Goal: Task Accomplishment & Management: Use online tool/utility

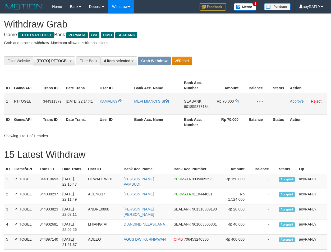
scroll to position [60, 0]
drag, startPoint x: 206, startPoint y: 108, endPoint x: 24, endPoint y: 136, distance: 183.9
click at [228, 108] on tr "1 PTTOGEL 344911379 30/09/2025 22:14:41 KAMALI89 MEFI MIANCI S SI SEABANK 90185…" at bounding box center [165, 104] width 323 height 22
click at [200, 105] on span "901855878184" at bounding box center [196, 106] width 25 height 4
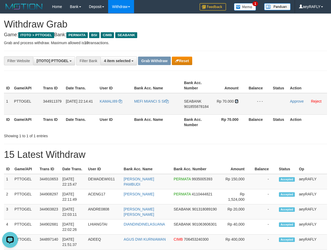
click at [237, 101] on icon at bounding box center [237, 101] width 4 height 4
click at [292, 99] on td "Approve Reject" at bounding box center [307, 104] width 39 height 22
click at [294, 101] on link "Approve" at bounding box center [297, 101] width 14 height 4
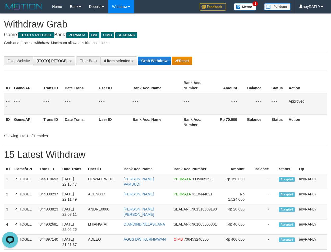
click at [154, 63] on div "**********" at bounding box center [138, 60] width 276 height 9
click at [154, 61] on button "Grab Withdraw" at bounding box center [154, 61] width 33 height 8
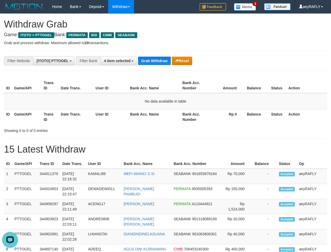
drag, startPoint x: 241, startPoint y: 79, endPoint x: 237, endPoint y: 79, distance: 4.0
click at [240, 80] on th "Amount" at bounding box center [227, 85] width 35 height 15
click at [162, 61] on button "Grab Withdraw" at bounding box center [154, 61] width 33 height 8
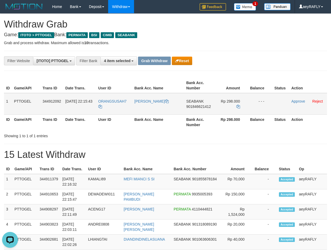
drag, startPoint x: 119, startPoint y: 110, endPoint x: 202, endPoint y: 106, distance: 82.4
click at [202, 106] on tr "1 PTTOGEL 344912092 30/09/2025 22:15:43 ORANGSUSAH7 GABRIEL PARLUHUTAN SITUMEAN…" at bounding box center [165, 104] width 323 height 22
drag, startPoint x: 168, startPoint y: 145, endPoint x: 163, endPoint y: 142, distance: 5.8
copy tr
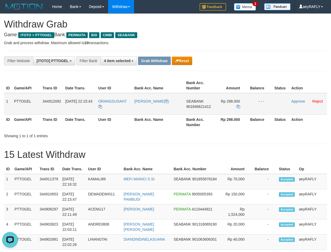
drag, startPoint x: 116, startPoint y: 106, endPoint x: 225, endPoint y: 112, distance: 109.2
click at [237, 108] on tr "1 PTTOGEL 344912092 30/09/2025 22:15:43 ORANGSUSAH7 GABRIEL PARLUHUTAN SITUMEAN…" at bounding box center [165, 104] width 323 height 22
click at [198, 107] on span "901846621412" at bounding box center [198, 106] width 25 height 4
click at [237, 106] on icon at bounding box center [239, 107] width 4 height 4
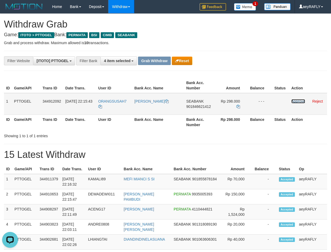
click at [294, 102] on link "Approve" at bounding box center [299, 101] width 14 height 4
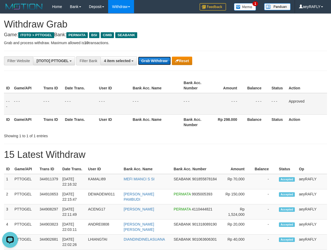
click at [156, 58] on button "Grab Withdraw" at bounding box center [154, 61] width 33 height 8
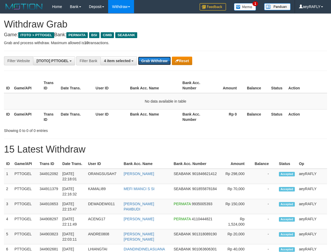
scroll to position [60, 0]
click at [156, 60] on button "Grab Withdraw" at bounding box center [154, 61] width 33 height 8
click at [153, 62] on button "Grab Withdraw" at bounding box center [154, 61] width 33 height 8
click at [149, 62] on button "Grab Withdraw" at bounding box center [154, 61] width 33 height 8
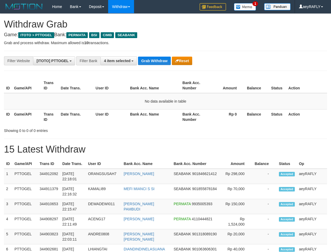
drag, startPoint x: 0, startPoint y: 0, endPoint x: 155, endPoint y: 67, distance: 169.3
click at [172, 94] on td "No data available in table" at bounding box center [165, 101] width 323 height 16
click at [154, 59] on button "Grab Withdraw" at bounding box center [154, 61] width 33 height 8
drag, startPoint x: 154, startPoint y: 59, endPoint x: 153, endPoint y: 70, distance: 11.1
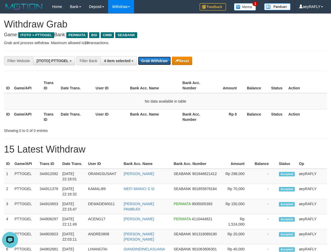
click at [154, 63] on button "Grab Withdraw" at bounding box center [154, 61] width 33 height 8
click at [153, 61] on button "Grab Withdraw" at bounding box center [154, 61] width 33 height 8
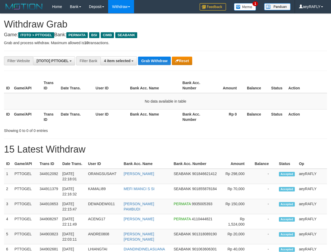
scroll to position [60, 0]
click at [153, 61] on button "Grab Withdraw" at bounding box center [154, 61] width 33 height 8
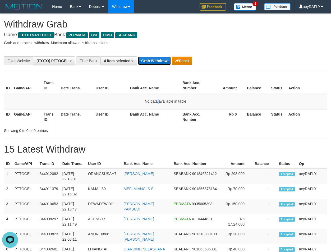
click at [162, 58] on button "Grab Withdraw" at bounding box center [154, 61] width 33 height 8
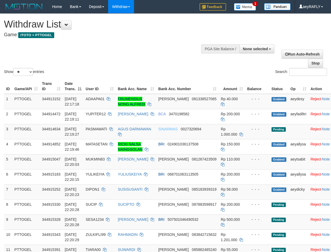
select select
select select "**"
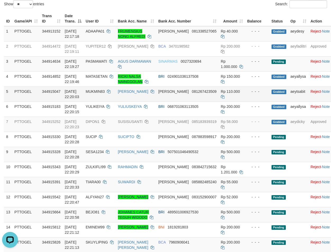
scroll to position [158, 0]
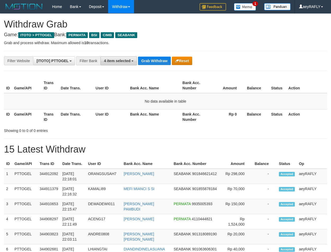
scroll to position [60, 0]
click at [118, 63] on button "4 item selected" at bounding box center [119, 60] width 37 height 9
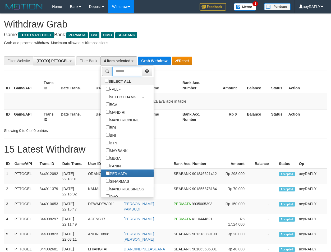
click at [118, 73] on input "text" at bounding box center [127, 71] width 30 height 9
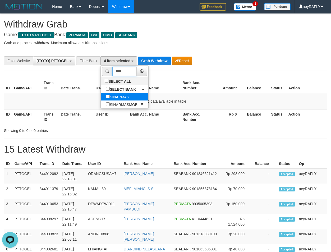
type input "****"
click at [101, 99] on label "SINARMAS" at bounding box center [118, 97] width 34 height 8
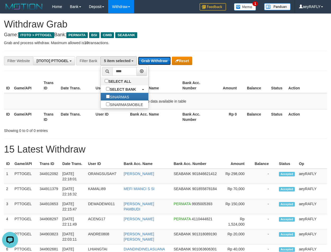
click at [159, 60] on button "Grab Withdraw" at bounding box center [154, 61] width 33 height 8
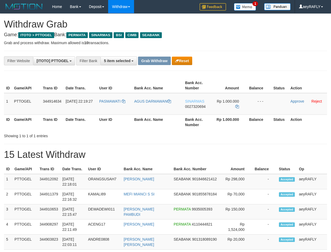
scroll to position [60, 0]
drag, startPoint x: 119, startPoint y: 111, endPoint x: 1, endPoint y: 123, distance: 118.3
click at [231, 112] on tr "1 PTTOGEL 344914634 30/09/2025 22:19:27 PASMAWATI AGUS DARMAWAN SINARMAS 002732…" at bounding box center [165, 104] width 323 height 22
click at [202, 108] on span "0027320694" at bounding box center [195, 106] width 21 height 4
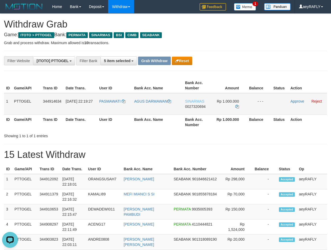
click at [191, 106] on span "0027320694" at bounding box center [195, 106] width 21 height 4
click at [237, 107] on icon at bounding box center [237, 107] width 4 height 4
click at [300, 102] on link "Approve" at bounding box center [297, 101] width 14 height 4
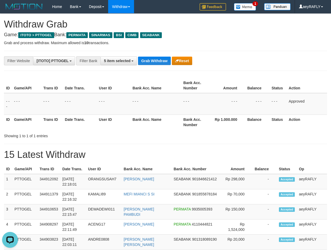
drag, startPoint x: 245, startPoint y: 111, endPoint x: 195, endPoint y: 80, distance: 59.5
click at [239, 108] on tr "- - - - - - - - - - - - - - - - - - - - - - - - - - - - - - Approved" at bounding box center [165, 104] width 323 height 22
click at [155, 60] on button "Grab Withdraw" at bounding box center [154, 61] width 33 height 8
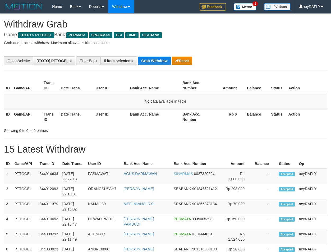
click at [154, 60] on button "Grab Withdraw" at bounding box center [154, 61] width 33 height 8
click at [152, 58] on button "Grab Withdraw" at bounding box center [154, 61] width 33 height 8
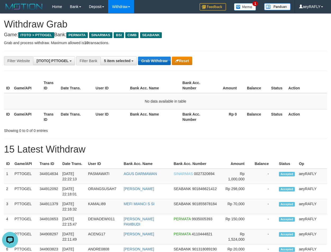
drag, startPoint x: 160, startPoint y: 62, endPoint x: 164, endPoint y: 57, distance: 6.1
click at [160, 61] on button "Grab Withdraw" at bounding box center [154, 61] width 33 height 8
click at [164, 57] on button "Grab Withdraw" at bounding box center [154, 61] width 33 height 8
click at [163, 65] on button "Grab Withdraw" at bounding box center [154, 61] width 33 height 8
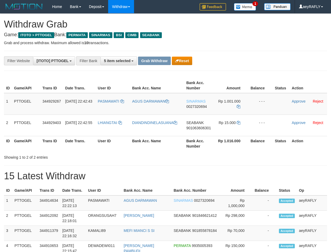
scroll to position [60, 0]
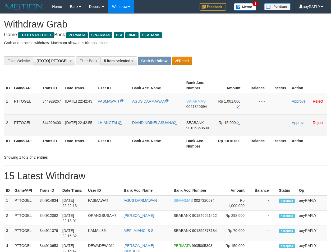
drag, startPoint x: 124, startPoint y: 110, endPoint x: 225, endPoint y: 130, distance: 103.0
click at [225, 130] on tbody "1 PTTOGEL 344929267 30/09/2025 22:42:43 PASMAWATI AGUS DARMAWAN SINARMAS 002732…" at bounding box center [165, 114] width 323 height 43
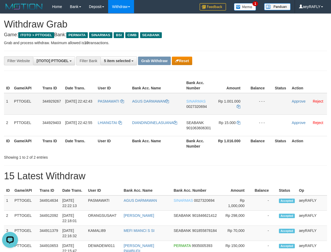
scroll to position [0, 0]
click at [198, 107] on span "0027320694" at bounding box center [197, 106] width 21 height 4
click at [239, 107] on icon at bounding box center [239, 107] width 4 height 4
click at [302, 100] on link "Approve" at bounding box center [299, 101] width 14 height 4
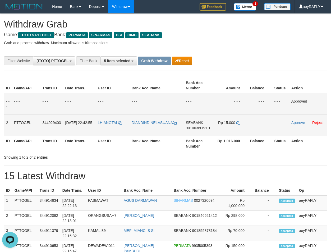
click at [201, 128] on span "901063606301" at bounding box center [198, 128] width 25 height 4
click at [237, 123] on icon at bounding box center [239, 123] width 4 height 4
click at [293, 122] on link "Approve" at bounding box center [299, 123] width 14 height 4
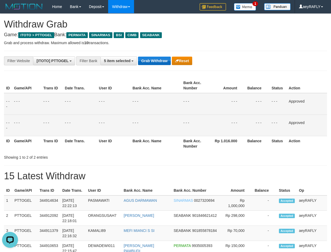
drag, startPoint x: 256, startPoint y: 89, endPoint x: 162, endPoint y: 63, distance: 97.4
click at [256, 89] on th "Balance" at bounding box center [257, 85] width 24 height 15
click at [159, 63] on button "Grab Withdraw" at bounding box center [154, 61] width 33 height 8
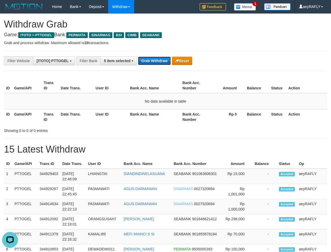
click at [149, 61] on button "Grab Withdraw" at bounding box center [154, 61] width 33 height 8
click at [148, 61] on button "Grab Withdraw" at bounding box center [154, 61] width 33 height 8
click at [130, 63] on button "5 item selected" at bounding box center [119, 60] width 37 height 9
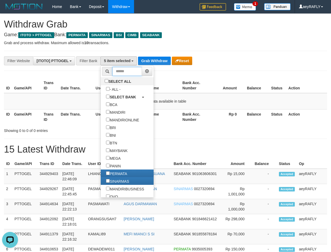
click at [112, 70] on input "text" at bounding box center [127, 71] width 30 height 9
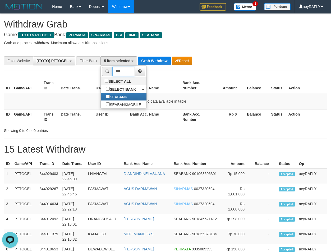
type input "***"
drag, startPoint x: 187, startPoint y: 89, endPoint x: 164, endPoint y: 66, distance: 32.6
click at [187, 88] on th "Bank Acc. Number" at bounding box center [194, 85] width 29 height 15
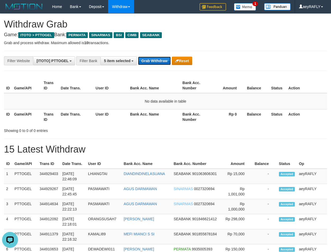
click at [160, 61] on button "Grab Withdraw" at bounding box center [154, 61] width 33 height 8
click at [159, 62] on button "Grab Withdraw" at bounding box center [154, 61] width 33 height 8
click at [163, 60] on button "Grab Withdraw" at bounding box center [154, 61] width 33 height 8
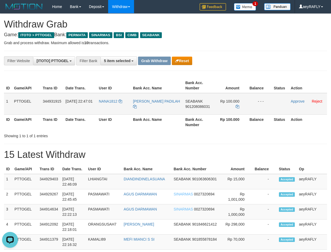
drag, startPoint x: 131, startPoint y: 108, endPoint x: 227, endPoint y: 98, distance: 95.8
click at [227, 98] on tr "1 PTTOGEL 344931915 30/09/2025 22:47:01 NANA1812 ANISA NUR PADILAH SEABANK 9012…" at bounding box center [165, 104] width 323 height 22
click at [196, 108] on span "901208086031" at bounding box center [197, 106] width 25 height 4
click at [238, 105] on icon at bounding box center [238, 107] width 4 height 4
click at [299, 103] on link "Approve" at bounding box center [298, 101] width 14 height 4
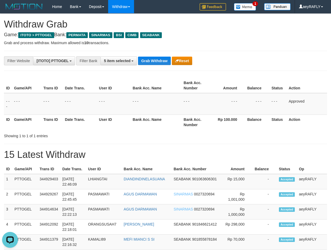
drag, startPoint x: 230, startPoint y: 107, endPoint x: 202, endPoint y: 86, distance: 34.8
click at [225, 104] on td "- - -" at bounding box center [228, 104] width 35 height 22
click at [147, 62] on button "Grab Withdraw" at bounding box center [154, 61] width 33 height 8
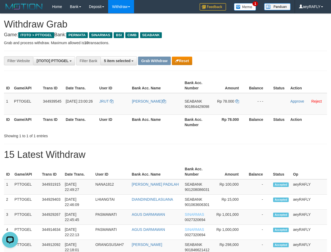
drag, startPoint x: 104, startPoint y: 112, endPoint x: 11, endPoint y: 159, distance: 104.4
click at [234, 115] on tr "1 PTTOGEL 344939545 [DATE] 23:00:26 JRUT [PERSON_NAME] SEABANK 901864429098 Rp …" at bounding box center [165, 104] width 323 height 22
click at [197, 105] on span "901864429098" at bounding box center [197, 106] width 25 height 4
click at [236, 103] on link at bounding box center [237, 101] width 4 height 4
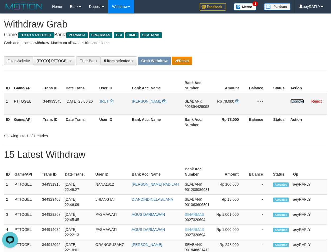
click at [295, 102] on link "Approve" at bounding box center [297, 101] width 14 height 4
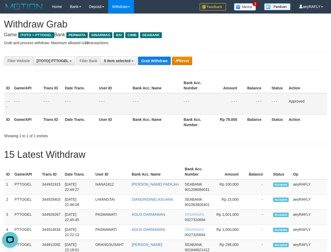
click at [279, 102] on td "- - -" at bounding box center [278, 104] width 17 height 22
click at [148, 60] on button "Grab Withdraw" at bounding box center [154, 61] width 33 height 8
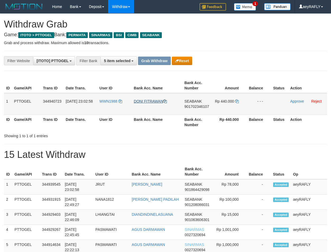
scroll to position [60, 0]
drag, startPoint x: 115, startPoint y: 107, endPoint x: 225, endPoint y: 108, distance: 110.8
click at [225, 108] on tr "1 PTTOGEL 344940723 30/09/2025 23:02:58 WWN1988 DONI FITRAWAN SEABANK 901702346…" at bounding box center [165, 104] width 323 height 22
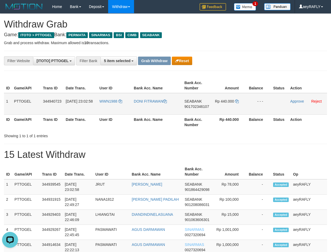
click at [198, 108] on span "901702346107" at bounding box center [197, 106] width 25 height 4
click at [199, 107] on span "901702346107" at bounding box center [197, 106] width 25 height 4
drag, startPoint x: 239, startPoint y: 102, endPoint x: 235, endPoint y: 101, distance: 3.5
click at [238, 102] on icon at bounding box center [237, 101] width 4 height 4
click at [235, 101] on icon at bounding box center [237, 101] width 4 height 4
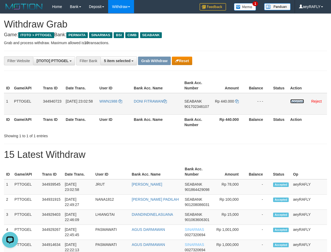
click at [296, 101] on link "Approve" at bounding box center [297, 101] width 14 height 4
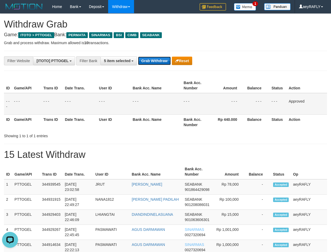
click at [153, 64] on button "Grab Withdraw" at bounding box center [154, 61] width 33 height 8
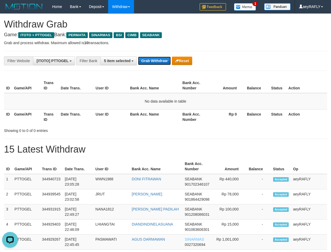
click at [152, 62] on button "Grab Withdraw" at bounding box center [154, 61] width 33 height 8
click at [152, 60] on button "Grab Withdraw" at bounding box center [154, 61] width 33 height 8
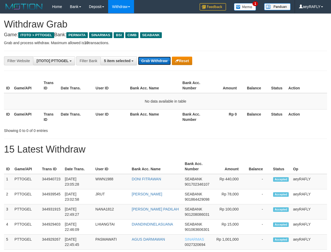
click at [157, 64] on button "Grab Withdraw" at bounding box center [154, 61] width 33 height 8
click at [158, 63] on button "Grab Withdraw" at bounding box center [154, 61] width 33 height 8
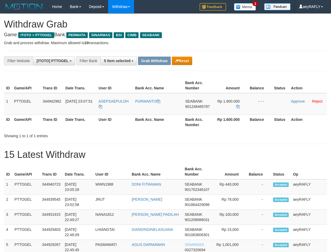
scroll to position [60, 0]
drag, startPoint x: 129, startPoint y: 107, endPoint x: 218, endPoint y: 111, distance: 89.2
click at [218, 111] on tr "1 PTTOGEL 344942962 [DATE] 23:07:51 ASEPSAEPULOH PURWANTO SEABANK 901248465787 …" at bounding box center [165, 104] width 323 height 22
drag, startPoint x: 224, startPoint y: 67, endPoint x: 201, endPoint y: 111, distance: 49.3
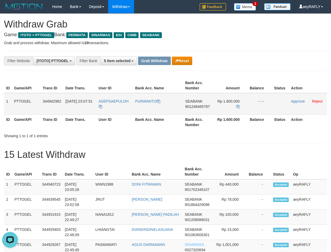
click at [199, 108] on span "901248465787" at bounding box center [197, 106] width 25 height 4
click at [240, 107] on icon at bounding box center [238, 107] width 4 height 4
click at [298, 101] on link "Approve" at bounding box center [298, 101] width 14 height 4
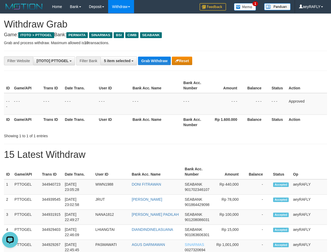
click at [124, 63] on button "5 item selected" at bounding box center [119, 60] width 37 height 9
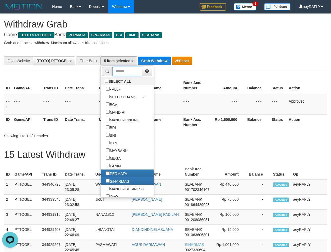
click at [112, 70] on input "text" at bounding box center [127, 71] width 30 height 9
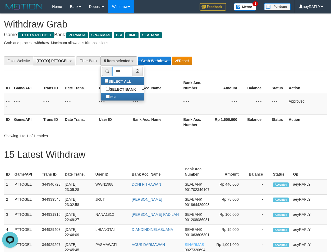
type input "***"
click at [151, 63] on button "Grab Withdraw" at bounding box center [154, 61] width 33 height 8
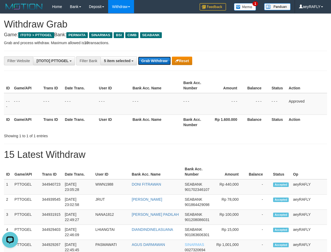
click at [151, 63] on button "Grab Withdraw" at bounding box center [154, 61] width 33 height 8
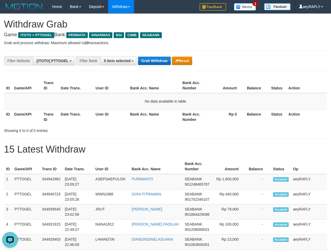
drag, startPoint x: 224, startPoint y: 63, endPoint x: 164, endPoint y: 64, distance: 59.8
click at [222, 63] on div "**********" at bounding box center [138, 60] width 276 height 9
click at [146, 61] on button "Grab Withdraw" at bounding box center [154, 61] width 33 height 8
click at [146, 62] on button "Grab Withdraw" at bounding box center [154, 61] width 33 height 8
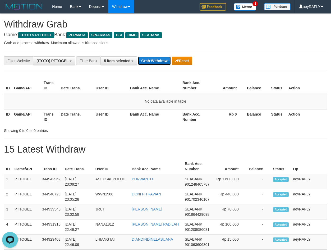
click at [149, 58] on button "Grab Withdraw" at bounding box center [154, 61] width 33 height 8
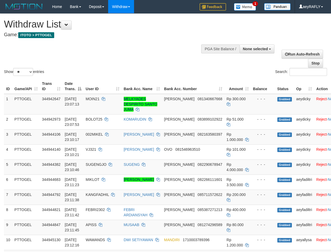
select select
select select "**"
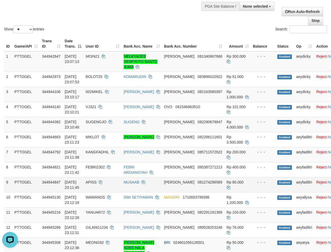
scroll to position [36, 0]
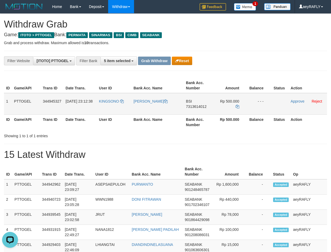
drag, startPoint x: 117, startPoint y: 109, endPoint x: 237, endPoint y: 108, distance: 119.8
click at [237, 108] on tr "1 PTTOGEL 344945327 30/09/2025 23:12:38 KINGSONO ERWIN SWASONO BSI 7313614012 R…" at bounding box center [165, 104] width 323 height 22
drag, startPoint x: 249, startPoint y: 119, endPoint x: 225, endPoint y: 117, distance: 24.4
click at [247, 119] on th "Balance" at bounding box center [259, 122] width 24 height 15
click at [201, 107] on span "7313614012" at bounding box center [196, 106] width 21 height 4
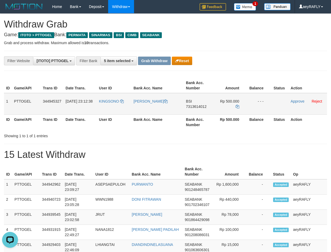
click at [197, 108] on span "7313614012" at bounding box center [196, 106] width 21 height 4
click at [238, 105] on icon at bounding box center [238, 107] width 4 height 4
click at [294, 102] on link "Approve" at bounding box center [298, 101] width 14 height 4
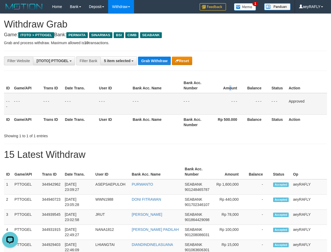
drag, startPoint x: 232, startPoint y: 84, endPoint x: 203, endPoint y: 67, distance: 33.4
click at [227, 83] on th "Amount" at bounding box center [228, 85] width 35 height 15
click at [154, 58] on button "Grab Withdraw" at bounding box center [154, 61] width 33 height 8
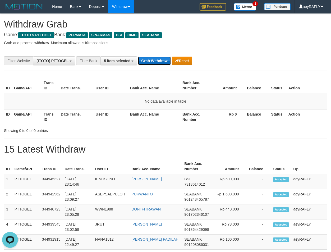
click at [162, 63] on button "Grab Withdraw" at bounding box center [154, 61] width 33 height 8
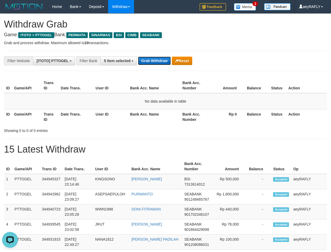
click at [152, 60] on button "Grab Withdraw" at bounding box center [154, 61] width 33 height 8
click at [152, 64] on button "Grab Withdraw" at bounding box center [154, 61] width 33 height 8
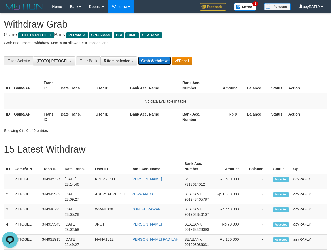
click at [153, 63] on button "Grab Withdraw" at bounding box center [154, 61] width 33 height 8
click at [156, 60] on button "Grab Withdraw" at bounding box center [154, 61] width 33 height 8
click at [156, 62] on button "Grab Withdraw" at bounding box center [154, 61] width 33 height 8
click at [166, 57] on button "Grab Withdraw" at bounding box center [154, 61] width 33 height 8
click at [161, 59] on button "Grab Withdraw" at bounding box center [154, 61] width 33 height 8
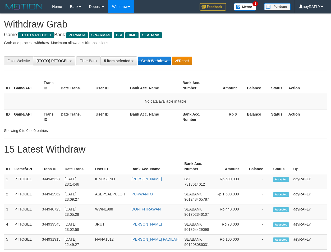
scroll to position [60, 0]
click at [165, 61] on button "Grab Withdraw" at bounding box center [154, 61] width 33 height 8
click at [164, 58] on button "Grab Withdraw" at bounding box center [154, 61] width 33 height 8
click at [163, 59] on button "Grab Withdraw" at bounding box center [154, 61] width 33 height 8
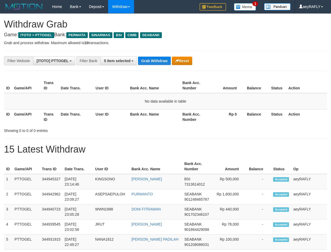
click at [163, 59] on button "Grab Withdraw" at bounding box center [154, 61] width 33 height 8
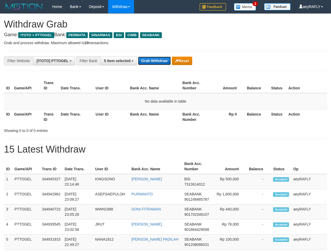
click at [163, 60] on button "Grab Withdraw" at bounding box center [154, 61] width 33 height 8
click at [163, 61] on button "Grab Withdraw" at bounding box center [154, 61] width 33 height 8
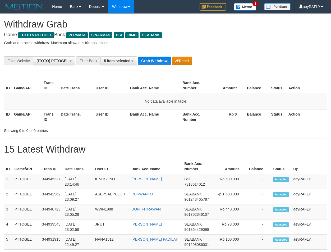
scroll to position [60, 0]
click at [163, 61] on button "Grab Withdraw" at bounding box center [154, 61] width 33 height 8
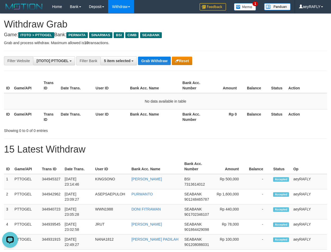
click at [156, 58] on button "Grab Withdraw" at bounding box center [154, 61] width 33 height 8
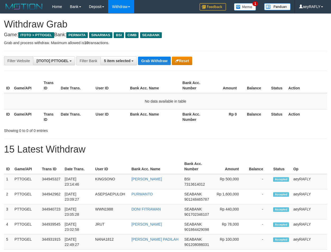
scroll to position [60, 0]
click at [156, 58] on button "Grab Withdraw" at bounding box center [154, 61] width 33 height 8
click at [156, 61] on button "Grab Withdraw" at bounding box center [154, 61] width 33 height 8
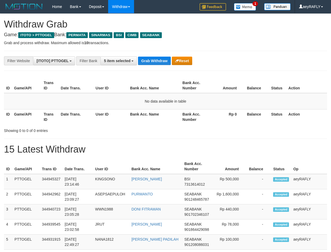
click at [156, 61] on button "Grab Withdraw" at bounding box center [154, 61] width 33 height 8
click at [153, 58] on button "Grab Withdraw" at bounding box center [154, 61] width 33 height 8
drag, startPoint x: 0, startPoint y: 0, endPoint x: 153, endPoint y: 58, distance: 163.4
click at [153, 58] on button "Grab Withdraw" at bounding box center [154, 61] width 33 height 8
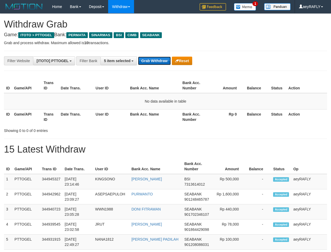
scroll to position [60, 0]
click at [152, 58] on button "Grab Withdraw" at bounding box center [154, 61] width 33 height 8
click at [153, 56] on div "**********" at bounding box center [138, 60] width 276 height 9
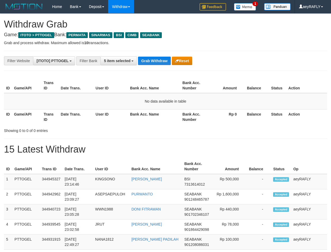
click at [157, 62] on button "Grab Withdraw" at bounding box center [154, 61] width 33 height 8
click at [160, 61] on button "Grab Withdraw" at bounding box center [154, 61] width 33 height 8
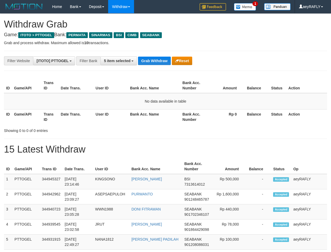
click at [158, 59] on button "Grab Withdraw" at bounding box center [154, 61] width 33 height 8
click at [158, 57] on button "Grab Withdraw" at bounding box center [154, 61] width 33 height 8
click at [154, 60] on button "Grab Withdraw" at bounding box center [154, 61] width 33 height 8
click at [153, 57] on button "Grab Withdraw" at bounding box center [154, 61] width 33 height 8
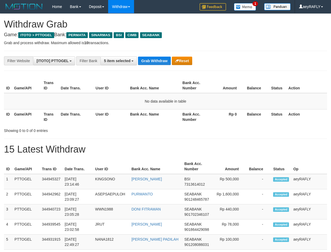
scroll to position [60, 0]
click at [156, 60] on button "Grab Withdraw" at bounding box center [154, 61] width 33 height 8
click at [156, 63] on button "Grab Withdraw" at bounding box center [154, 61] width 33 height 8
click at [157, 63] on button "Grab Withdraw" at bounding box center [154, 61] width 33 height 8
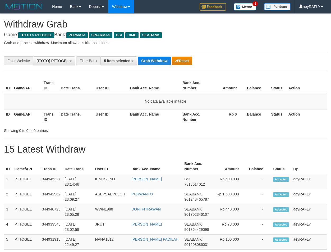
scroll to position [60, 0]
click at [157, 63] on button "Grab Withdraw" at bounding box center [154, 61] width 33 height 8
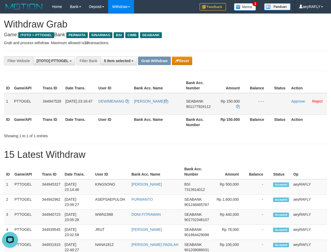
drag, startPoint x: 120, startPoint y: 108, endPoint x: 219, endPoint y: 108, distance: 98.4
click at [219, 108] on tr "1 PTTOGEL 344947528 [DATE] 23:16:47 [GEOGRAPHIC_DATA] [PERSON_NAME] SEABANK 901…" at bounding box center [165, 104] width 323 height 22
drag, startPoint x: 307, startPoint y: 150, endPoint x: 253, endPoint y: 138, distance: 55.7
click at [303, 150] on h1 "15 Latest Withdraw" at bounding box center [165, 154] width 323 height 11
click at [201, 108] on span "901177924112" at bounding box center [198, 106] width 25 height 4
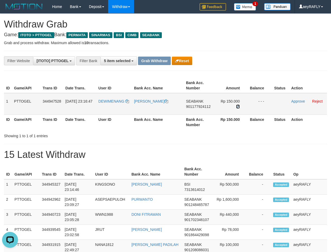
click at [237, 106] on icon at bounding box center [238, 107] width 4 height 4
click at [298, 101] on link "Approve" at bounding box center [298, 101] width 14 height 4
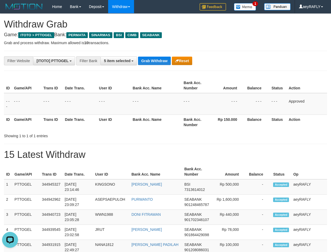
drag, startPoint x: 229, startPoint y: 93, endPoint x: 194, endPoint y: 76, distance: 38.6
click at [228, 93] on table "ID Game/API Trans ID Date Trans. User ID Bank Acc. Name Bank Acc. Number Amount…" at bounding box center [165, 104] width 323 height 52
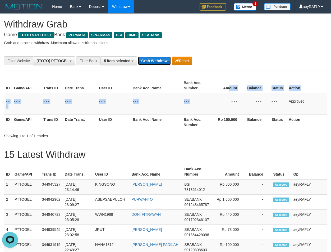
click at [166, 61] on button "Grab Withdraw" at bounding box center [154, 61] width 33 height 8
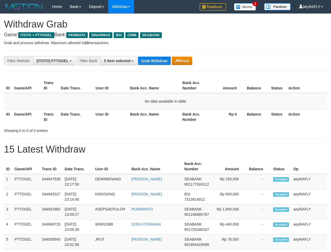
scroll to position [60, 0]
click at [154, 58] on button "Grab Withdraw" at bounding box center [154, 61] width 33 height 8
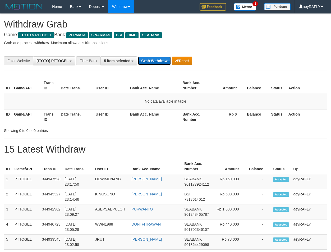
click at [157, 60] on button "Grab Withdraw" at bounding box center [154, 61] width 33 height 8
click at [157, 59] on button "Grab Withdraw" at bounding box center [154, 61] width 33 height 8
click at [157, 57] on button "Grab Withdraw" at bounding box center [154, 61] width 33 height 8
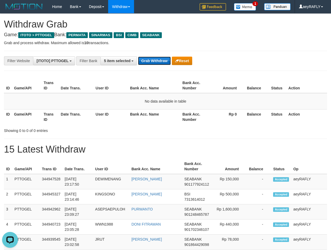
click at [150, 57] on button "Grab Withdraw" at bounding box center [154, 61] width 33 height 8
click at [156, 59] on button "Grab Withdraw" at bounding box center [154, 61] width 33 height 8
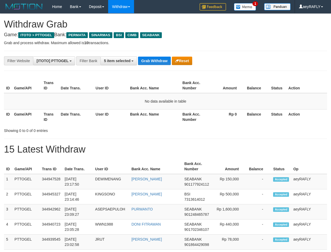
click at [147, 60] on button "Grab Withdraw" at bounding box center [154, 61] width 33 height 8
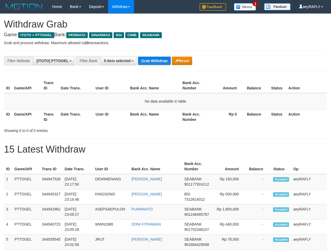
scroll to position [60, 0]
click at [149, 59] on button "Grab Withdraw" at bounding box center [154, 61] width 33 height 8
drag, startPoint x: 0, startPoint y: 0, endPoint x: 149, endPoint y: 58, distance: 159.7
click at [149, 58] on button "Grab Withdraw" at bounding box center [154, 61] width 33 height 8
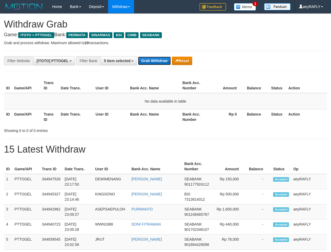
click at [149, 57] on button "Grab Withdraw" at bounding box center [154, 61] width 33 height 8
drag, startPoint x: 158, startPoint y: 54, endPoint x: 155, endPoint y: 55, distance: 3.7
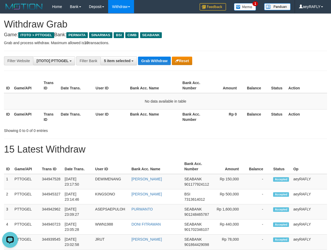
click at [148, 61] on button "Grab Withdraw" at bounding box center [154, 61] width 33 height 8
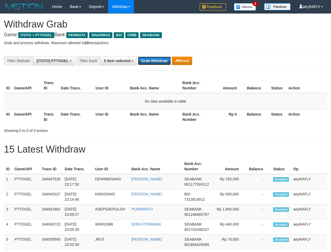
click at [148, 61] on button "Grab Withdraw" at bounding box center [154, 61] width 33 height 8
click at [148, 60] on button "Grab Withdraw" at bounding box center [154, 61] width 33 height 8
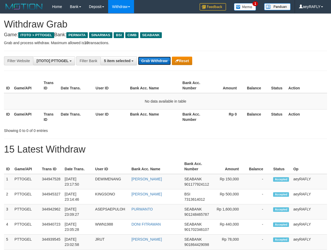
click at [148, 60] on button "Grab Withdraw" at bounding box center [154, 61] width 33 height 8
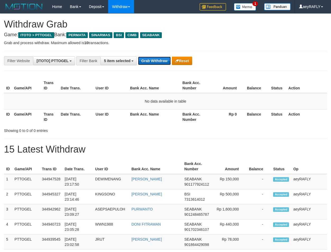
drag, startPoint x: 0, startPoint y: 0, endPoint x: 149, endPoint y: 59, distance: 160.2
click at [149, 59] on button "Grab Withdraw" at bounding box center [154, 61] width 33 height 8
click at [149, 58] on button "Grab Withdraw" at bounding box center [154, 61] width 33 height 8
drag, startPoint x: 0, startPoint y: 0, endPoint x: 149, endPoint y: 57, distance: 160.1
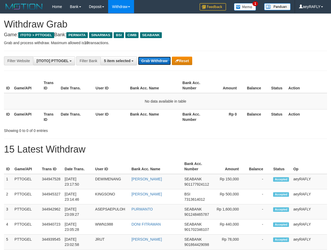
click at [149, 57] on button "Grab Withdraw" at bounding box center [154, 61] width 33 height 8
click at [150, 57] on button "Grab Withdraw" at bounding box center [154, 61] width 33 height 8
drag, startPoint x: 144, startPoint y: 57, endPoint x: 148, endPoint y: 57, distance: 4.0
click at [144, 57] on button "Grab Withdraw" at bounding box center [154, 61] width 33 height 8
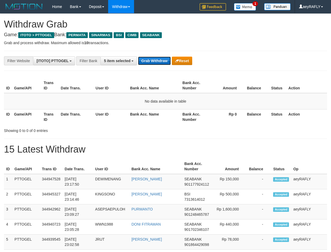
click at [149, 58] on button "Grab Withdraw" at bounding box center [154, 61] width 33 height 8
click at [161, 61] on button "Grab Withdraw" at bounding box center [154, 61] width 33 height 8
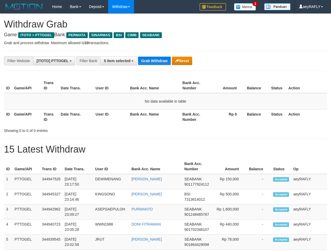
click at [161, 61] on button "Grab Withdraw" at bounding box center [154, 61] width 33 height 8
click at [115, 61] on span "5 item selected" at bounding box center [117, 61] width 26 height 4
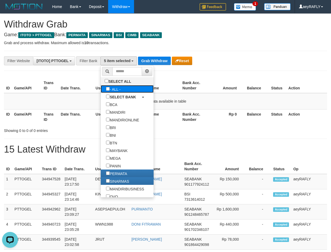
click at [101, 86] on label "- ALL -" at bounding box center [113, 89] width 25 height 8
select select "***"
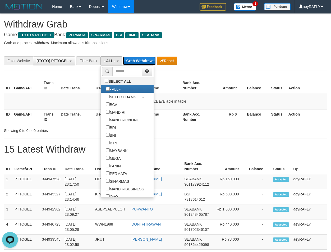
click at [149, 59] on button "Grab Withdraw" at bounding box center [139, 61] width 33 height 8
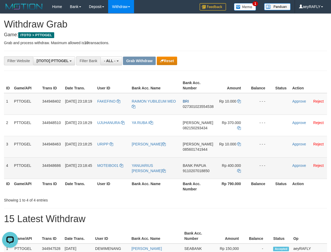
drag, startPoint x: 112, startPoint y: 177, endPoint x: 221, endPoint y: 176, distance: 109.0
click at [221, 176] on tr "4 PTTOGEL 344948686 [DATE] 23:18:45 MOTEIBO01 [PERSON_NAME] BANK PAPUA 91102070…" at bounding box center [165, 167] width 323 height 21
click at [193, 171] on span "9110207018850" at bounding box center [196, 171] width 27 height 4
click at [240, 170] on icon at bounding box center [239, 171] width 4 height 4
click at [303, 165] on link "Approve" at bounding box center [299, 165] width 14 height 4
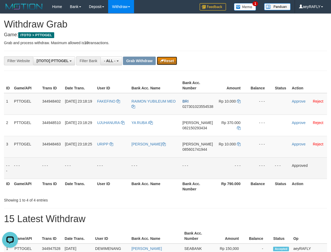
click at [163, 61] on icon "button" at bounding box center [162, 61] width 4 height 4
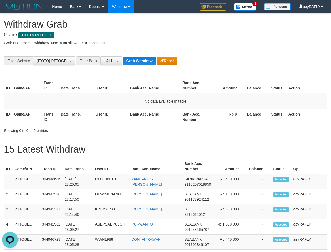
drag, startPoint x: 284, startPoint y: 79, endPoint x: 137, endPoint y: 67, distance: 147.8
click at [279, 79] on th "Status" at bounding box center [277, 85] width 17 height 15
click at [118, 63] on button "- ALL -" at bounding box center [111, 60] width 21 height 9
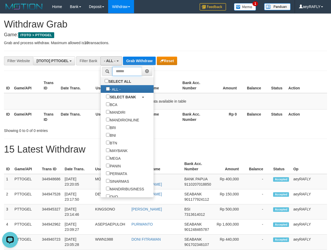
click at [112, 71] on input "text" at bounding box center [127, 71] width 30 height 9
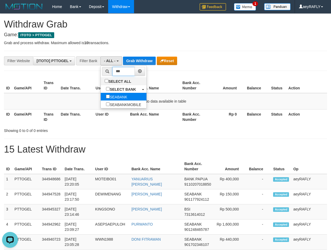
type input "***"
click at [101, 97] on label "SEABANK" at bounding box center [117, 97] width 32 height 8
select select "*******"
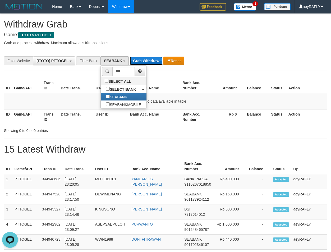
click at [152, 61] on button "Grab Withdraw" at bounding box center [146, 61] width 33 height 8
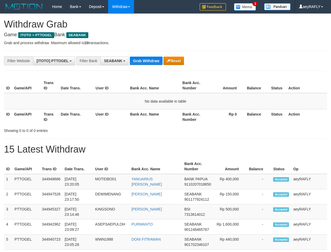
scroll to position [143, 0]
click at [143, 62] on button "Grab Withdraw" at bounding box center [146, 61] width 33 height 8
click at [151, 57] on button "Grab Withdraw" at bounding box center [146, 61] width 33 height 8
click at [151, 58] on button "Grab Withdraw" at bounding box center [146, 61] width 33 height 8
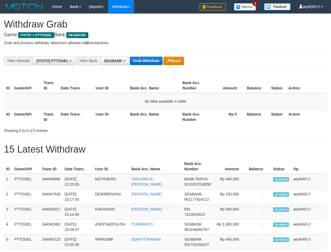
click at [151, 57] on button "Grab Withdraw" at bounding box center [146, 61] width 33 height 8
click at [151, 56] on div "**********" at bounding box center [138, 60] width 276 height 9
click at [151, 63] on button "Grab Withdraw" at bounding box center [146, 61] width 33 height 8
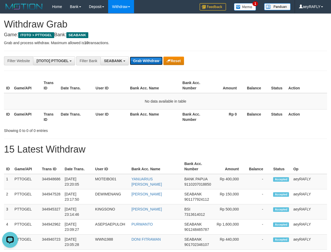
click at [151, 58] on button "Grab Withdraw" at bounding box center [146, 61] width 33 height 8
click at [147, 59] on button "Grab Withdraw" at bounding box center [146, 61] width 33 height 8
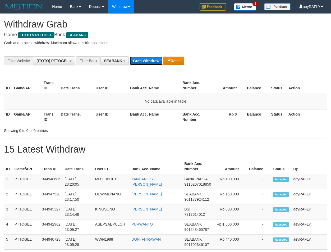
drag, startPoint x: 0, startPoint y: 0, endPoint x: 148, endPoint y: 58, distance: 159.2
click at [148, 58] on button "Grab Withdraw" at bounding box center [146, 61] width 33 height 8
click at [146, 60] on button "Grab Withdraw" at bounding box center [146, 61] width 33 height 8
drag, startPoint x: 0, startPoint y: 0, endPoint x: 146, endPoint y: 60, distance: 157.8
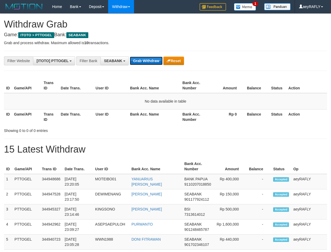
click at [146, 60] on button "Grab Withdraw" at bounding box center [146, 61] width 33 height 8
drag, startPoint x: 0, startPoint y: 0, endPoint x: 146, endPoint y: 60, distance: 157.9
click at [146, 60] on button "Grab Withdraw" at bounding box center [146, 61] width 33 height 8
click at [138, 60] on button "Grab Withdraw" at bounding box center [146, 61] width 33 height 8
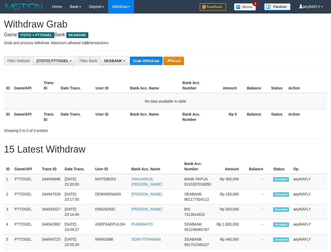
click at [137, 58] on button "Grab Withdraw" at bounding box center [146, 61] width 33 height 8
click at [119, 62] on span "SEABANK" at bounding box center [113, 61] width 18 height 4
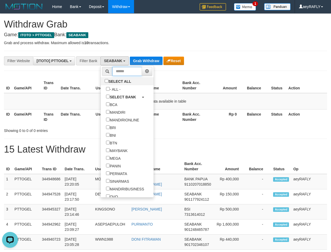
click at [112, 70] on input "text" at bounding box center [127, 71] width 30 height 9
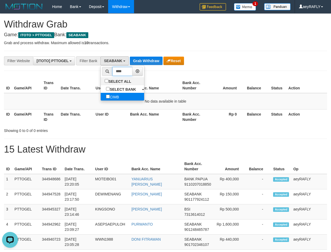
type input "****"
click at [101, 96] on label "CIMB" at bounding box center [113, 97] width 24 height 8
select select "****"
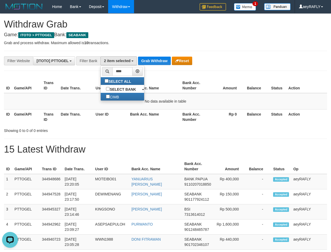
scroll to position [138, 0]
drag, startPoint x: 166, startPoint y: 79, endPoint x: 157, endPoint y: 68, distance: 13.2
click at [166, 78] on div "ID Game/API Trans ID Date Trans. User ID Bank Acc. Name Bank Acc. Number Amount…" at bounding box center [165, 100] width 331 height 49
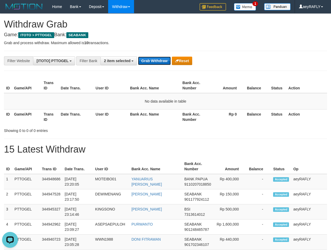
click at [153, 63] on button "Grab Withdraw" at bounding box center [154, 61] width 33 height 8
click at [162, 61] on button "Grab Withdraw" at bounding box center [154, 61] width 33 height 8
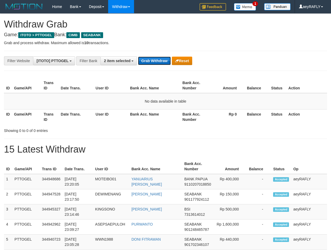
click at [161, 60] on button "Grab Withdraw" at bounding box center [154, 61] width 33 height 8
drag, startPoint x: 148, startPoint y: 56, endPoint x: 151, endPoint y: 57, distance: 2.7
click at [151, 57] on button "Grab Withdraw" at bounding box center [154, 61] width 33 height 8
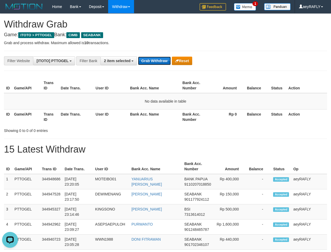
click at [151, 57] on button "Grab Withdraw" at bounding box center [154, 61] width 33 height 8
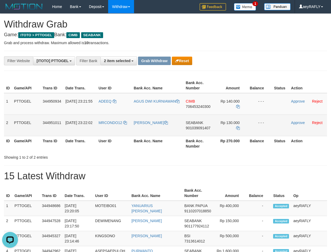
drag, startPoint x: 134, startPoint y: 106, endPoint x: 232, endPoint y: 121, distance: 98.7
click at [232, 121] on tbody "1 PTTOGEL 344950934 30/09/2025 23:21:55 ADEEQ AGUS DWI KURNIAWAN CIMB 706453240…" at bounding box center [165, 114] width 323 height 43
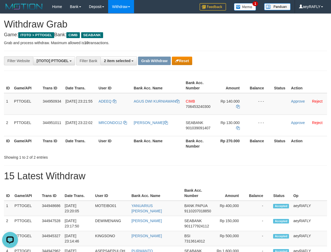
drag, startPoint x: 244, startPoint y: 70, endPoint x: 243, endPoint y: 77, distance: 6.9
click at [193, 107] on span "706453240300" at bounding box center [198, 106] width 25 height 4
click at [235, 105] on td "Rp 140.000" at bounding box center [231, 104] width 34 height 22
click at [237, 106] on icon at bounding box center [238, 107] width 4 height 4
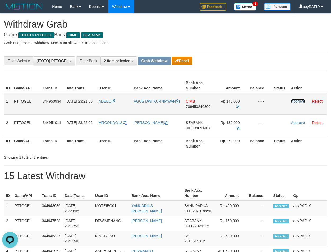
click at [296, 102] on link "Approve" at bounding box center [298, 101] width 14 height 4
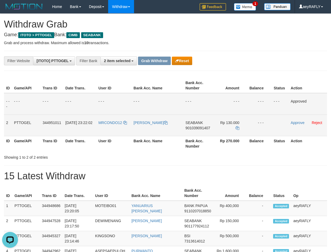
click at [203, 127] on span "901039091407" at bounding box center [198, 128] width 25 height 4
click at [192, 129] on span "901039091407" at bounding box center [198, 128] width 25 height 4
click at [237, 126] on icon at bounding box center [238, 128] width 4 height 4
click at [294, 124] on link "Approve" at bounding box center [298, 123] width 14 height 4
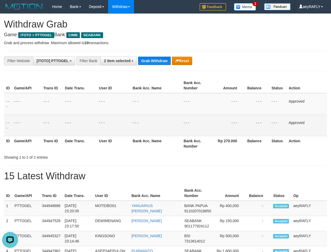
drag, startPoint x: 245, startPoint y: 96, endPoint x: 215, endPoint y: 79, distance: 35.1
click at [240, 95] on tr "- - - - - - - - - - - - - - - - - - - - - - - - - - - - - - Approved" at bounding box center [165, 104] width 323 height 22
click at [158, 63] on button "Grab Withdraw" at bounding box center [154, 61] width 33 height 8
click at [158, 60] on button "Grab Withdraw" at bounding box center [154, 61] width 33 height 8
click at [159, 57] on button "Grab Withdraw" at bounding box center [154, 61] width 33 height 8
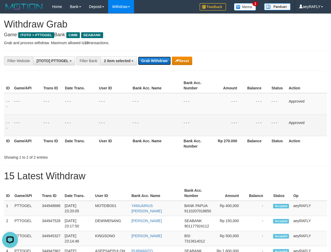
click at [159, 57] on button "Grab Withdraw" at bounding box center [154, 61] width 33 height 8
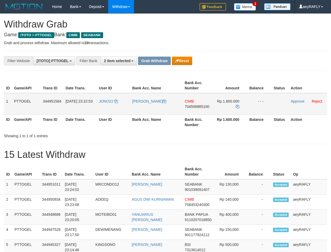
scroll to position [132, 0]
drag, startPoint x: 116, startPoint y: 107, endPoint x: 228, endPoint y: 107, distance: 112.2
click at [228, 107] on tr "1 PTTOGEL 344951584 [DATE] 23:22:53 JONO22 JUNAEDI BIN ENDANG CIMB 704506865100…" at bounding box center [165, 104] width 323 height 22
click at [245, 63] on div "**********" at bounding box center [138, 60] width 276 height 9
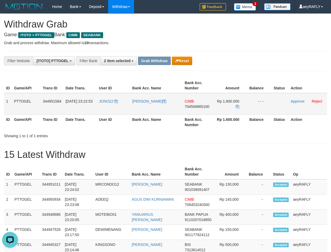
click at [203, 107] on span "704506865100" at bounding box center [197, 106] width 25 height 4
click at [237, 108] on icon at bounding box center [238, 107] width 4 height 4
click at [298, 103] on link "Approve" at bounding box center [298, 101] width 14 height 4
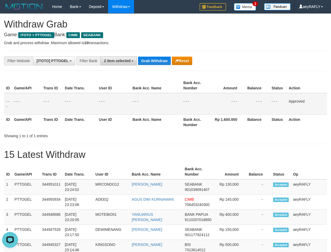
click at [120, 60] on span "2 item selected" at bounding box center [117, 61] width 26 height 4
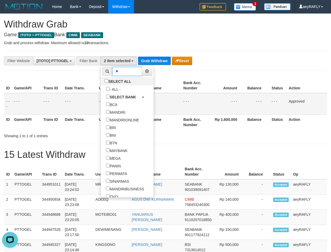
click at [112, 71] on input "*" at bounding box center [127, 71] width 30 height 9
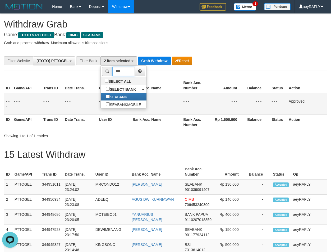
type input "***"
drag, startPoint x: 205, startPoint y: 83, endPoint x: 165, endPoint y: 67, distance: 43.1
click at [197, 80] on th "Bank Acc. Number" at bounding box center [195, 85] width 29 height 15
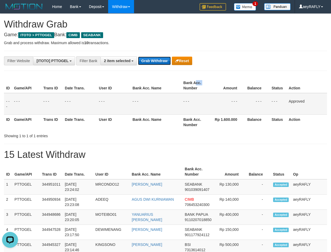
click at [155, 59] on button "Grab Withdraw" at bounding box center [154, 61] width 33 height 8
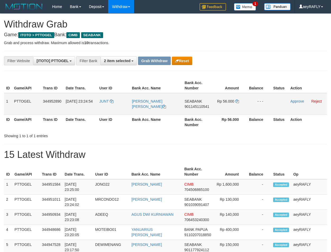
scroll to position [132, 0]
drag, startPoint x: 108, startPoint y: 106, endPoint x: 222, endPoint y: 106, distance: 114.6
click at [222, 106] on tr "1 PTTOGEL 344952890 30/09/2025 23:24:54 JUNT IMMANUEL CHRIS SEABANK 90114511054…" at bounding box center [165, 104] width 323 height 22
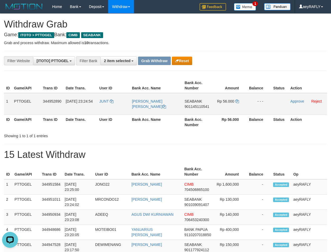
click at [194, 106] on span "901145110541" at bounding box center [197, 106] width 25 height 4
click at [237, 103] on icon at bounding box center [237, 101] width 4 height 4
click at [295, 101] on link "Approve" at bounding box center [297, 101] width 14 height 4
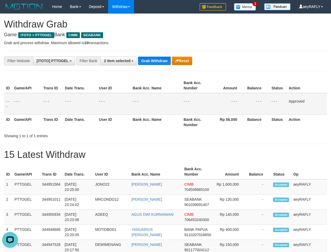
click at [245, 104] on td "- - -" at bounding box center [228, 104] width 35 height 22
drag, startPoint x: 154, startPoint y: 55, endPoint x: 154, endPoint y: 60, distance: 4.8
click at [154, 60] on button "Grab Withdraw" at bounding box center [154, 61] width 33 height 8
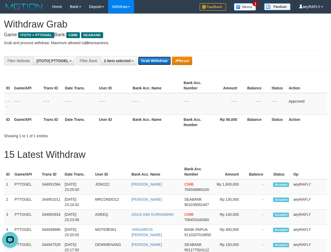
click at [154, 60] on button "Grab Withdraw" at bounding box center [154, 61] width 33 height 8
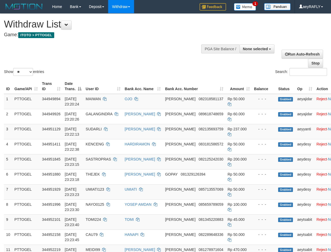
select select
select select "**"
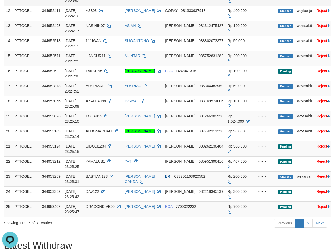
scroll to position [288, 0]
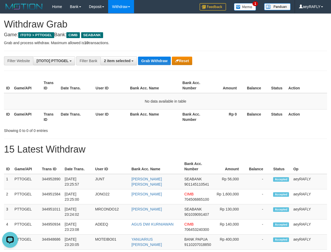
click at [156, 87] on th "Bank Acc. Name" at bounding box center [154, 85] width 52 height 15
click at [155, 87] on th "Bank Acc. Name" at bounding box center [154, 85] width 52 height 15
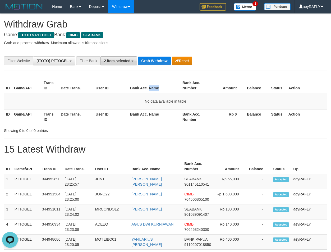
click at [134, 58] on button "2 item selected" at bounding box center [119, 60] width 37 height 9
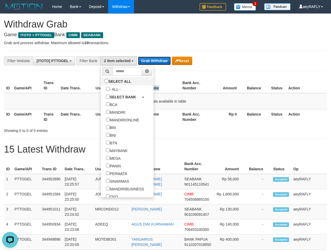
click at [157, 58] on button "Grab Withdraw" at bounding box center [154, 61] width 33 height 8
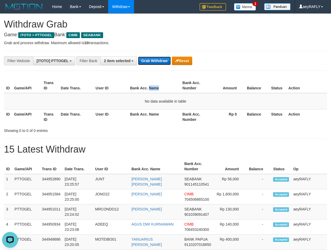
click at [157, 58] on button "Grab Withdraw" at bounding box center [154, 61] width 33 height 8
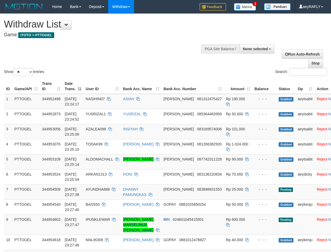
select select
select select "**"
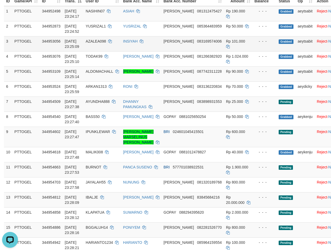
scroll to position [108, 0]
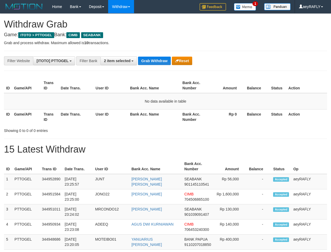
scroll to position [132, 0]
click at [154, 57] on button "Grab Withdraw" at bounding box center [154, 61] width 33 height 8
drag, startPoint x: 0, startPoint y: 0, endPoint x: 154, endPoint y: 57, distance: 163.9
click at [154, 57] on button "Grab Withdraw" at bounding box center [154, 61] width 33 height 8
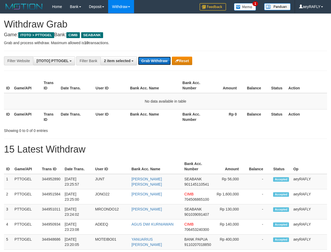
scroll to position [132, 0]
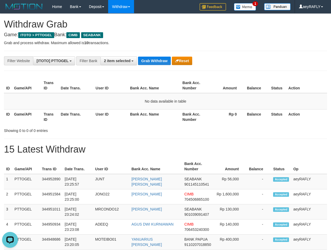
click at [130, 56] on button "2 item selected" at bounding box center [119, 60] width 37 height 9
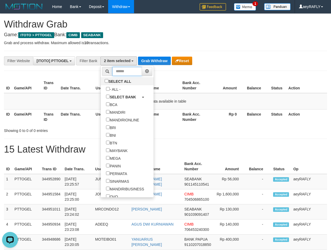
click at [112, 71] on input "text" at bounding box center [127, 71] width 30 height 9
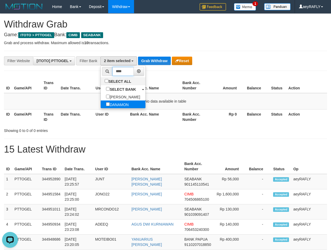
type input "****"
click at [103, 103] on label "DANAMON" at bounding box center [117, 105] width 33 height 8
select select "*******"
click at [147, 60] on button "Grab Withdraw" at bounding box center [154, 61] width 33 height 8
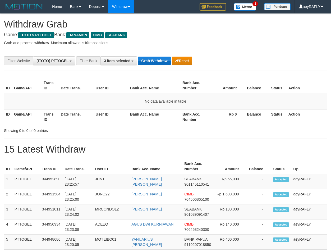
scroll to position [127, 0]
click at [166, 60] on button "Grab Withdraw" at bounding box center [154, 61] width 33 height 8
click at [157, 57] on button "Grab Withdraw" at bounding box center [154, 61] width 33 height 8
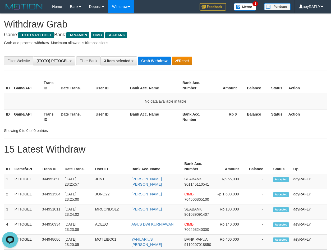
drag, startPoint x: 156, startPoint y: 58, endPoint x: 156, endPoint y: 62, distance: 4.0
click at [156, 62] on button "Grab Withdraw" at bounding box center [154, 61] width 33 height 8
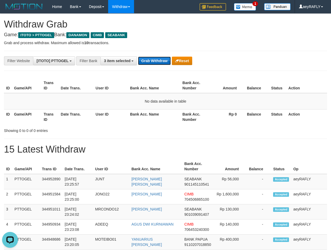
click at [156, 62] on button "Grab Withdraw" at bounding box center [154, 61] width 33 height 8
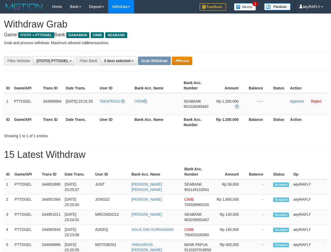
scroll to position [127, 0]
drag, startPoint x: 115, startPoint y: 113, endPoint x: 243, endPoint y: 115, distance: 127.8
click at [243, 115] on tr "1 PTTOGEL 344956864 30/09/2025 23:31:53 TAKATEK01 IYEN SEABANK 901318345940 Rp …" at bounding box center [165, 104] width 323 height 22
drag, startPoint x: 298, startPoint y: 60, endPoint x: 296, endPoint y: 64, distance: 4.6
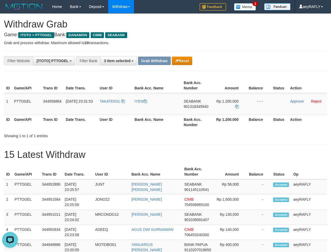
click at [297, 61] on div "**********" at bounding box center [165, 60] width 331 height 9
click at [199, 108] on span "901318345940" at bounding box center [196, 106] width 25 height 4
click at [239, 106] on icon at bounding box center [237, 107] width 4 height 4
click at [296, 101] on link "Approve" at bounding box center [297, 101] width 14 height 4
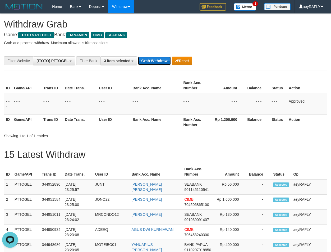
click at [149, 63] on button "Grab Withdraw" at bounding box center [154, 61] width 33 height 8
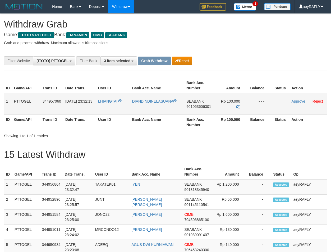
scroll to position [127, 0]
drag, startPoint x: 116, startPoint y: 108, endPoint x: 233, endPoint y: 104, distance: 116.5
click at [233, 104] on tr "1 PTTOGEL 344957060 [DATE] 23:32:13 [GEOGRAPHIC_DATA] DIANDINDINELASUANA SEABAN…" at bounding box center [165, 104] width 323 height 22
click at [199, 103] on td "SEABANK 901063606301" at bounding box center [199, 104] width 30 height 22
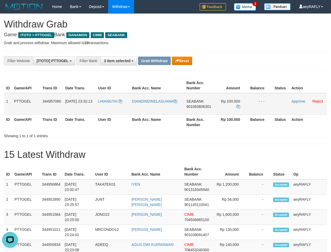
click at [199, 104] on span "901063606301" at bounding box center [199, 106] width 25 height 4
click at [240, 107] on icon at bounding box center [239, 107] width 4 height 4
click at [298, 102] on link "Approve" at bounding box center [299, 101] width 14 height 4
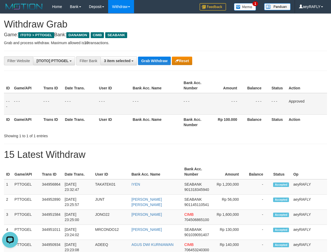
drag, startPoint x: 236, startPoint y: 76, endPoint x: 239, endPoint y: 75, distance: 3.3
click at [143, 62] on button "Grab Withdraw" at bounding box center [154, 61] width 33 height 8
click at [142, 62] on button "Grab Withdraw" at bounding box center [154, 61] width 33 height 8
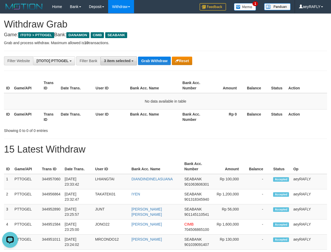
click at [128, 62] on span "3 item selected" at bounding box center [117, 61] width 26 height 4
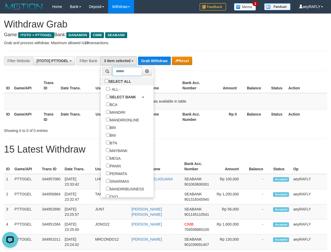
click at [112, 72] on input "text" at bounding box center [127, 71] width 30 height 9
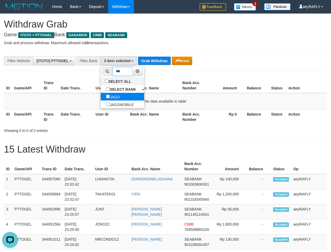
type input "***"
click at [101, 94] on label "JAGO" at bounding box center [113, 97] width 24 height 8
click at [159, 62] on button "Grab Withdraw" at bounding box center [154, 61] width 33 height 8
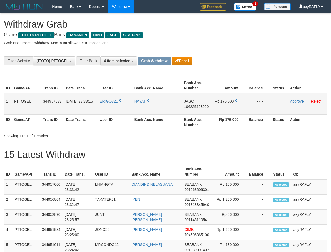
scroll to position [127, 0]
drag, startPoint x: 114, startPoint y: 107, endPoint x: 1, endPoint y: 135, distance: 117.0
click at [220, 111] on tr "1 PTTOGEL 344957633 [DATE] 23:33:16 ERIGO321 HAYATI JAGO 106225423900 Rp 176.00…" at bounding box center [165, 104] width 323 height 22
click at [200, 104] on span "106225423900" at bounding box center [196, 106] width 25 height 4
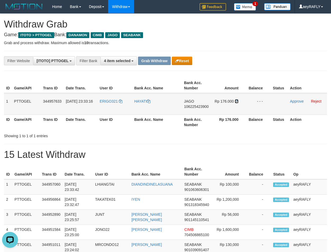
click at [237, 101] on icon at bounding box center [237, 101] width 4 height 4
click at [298, 102] on link "Approve" at bounding box center [297, 101] width 14 height 4
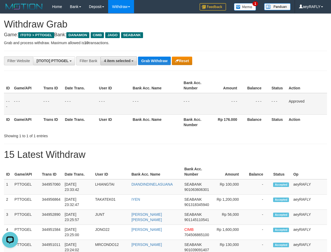
click at [129, 60] on span "4 item selected" at bounding box center [117, 61] width 26 height 4
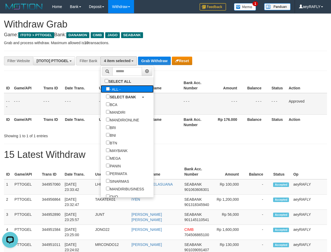
click at [101, 89] on label "- ALL -" at bounding box center [113, 89] width 25 height 8
select select "***"
click at [144, 63] on button "Grab Withdraw" at bounding box center [139, 61] width 33 height 8
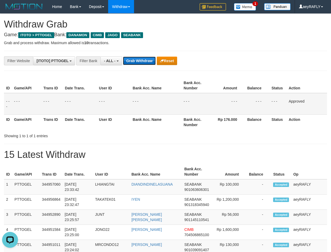
click at [141, 61] on button "Grab Withdraw" at bounding box center [139, 61] width 33 height 8
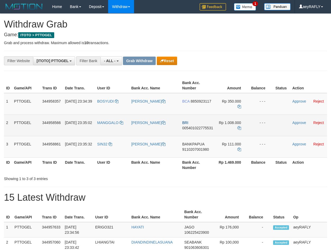
scroll to position [4, 0]
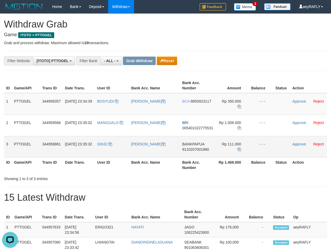
drag, startPoint x: 110, startPoint y: 148, endPoint x: 248, endPoint y: 154, distance: 138.0
click at [248, 154] on tr "3 PTTOGEL 344958861 30/09/2025 23:35:32 SIN32 EDDYSON THOM ANSEK BANKPAPUA 9110…" at bounding box center [165, 146] width 323 height 21
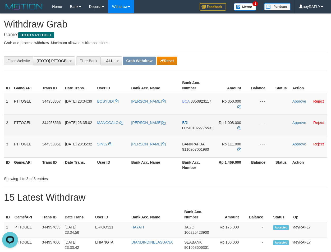
scroll to position [0, 0]
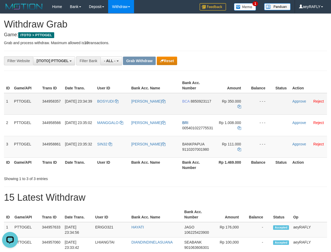
drag, startPoint x: 270, startPoint y: 59, endPoint x: 223, endPoint y: 110, distance: 69.3
click at [268, 59] on div "**********" at bounding box center [138, 60] width 276 height 9
click at [196, 150] on span "9110207001980" at bounding box center [195, 149] width 27 height 4
click at [240, 147] on link at bounding box center [240, 149] width 4 height 4
click at [298, 146] on link "Approve" at bounding box center [300, 144] width 14 height 4
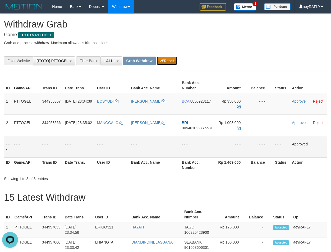
click at [167, 62] on button "Reset" at bounding box center [167, 61] width 20 height 8
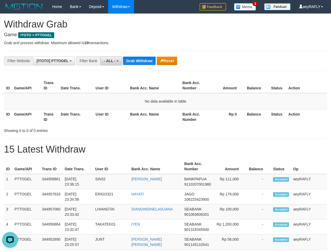
click at [119, 62] on button "- ALL -" at bounding box center [111, 60] width 21 height 9
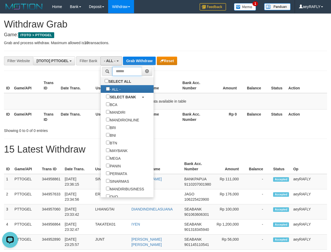
click at [112, 70] on input "text" at bounding box center [127, 71] width 30 height 9
type input "**"
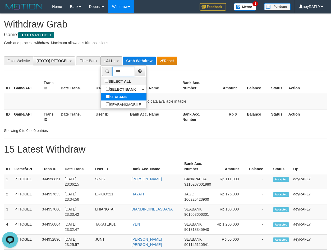
type input "***"
click at [101, 98] on label "SEABANK" at bounding box center [117, 97] width 32 height 8
select select "*******"
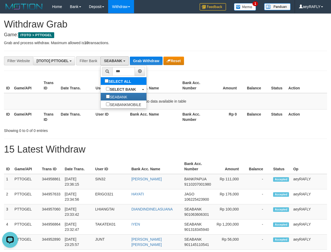
scroll to position [143, 0]
click at [153, 62] on button "Grab Withdraw" at bounding box center [146, 61] width 33 height 8
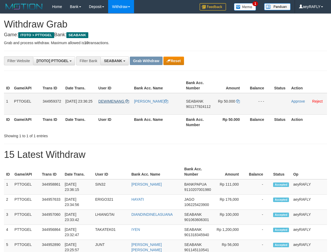
scroll to position [143, 0]
drag, startPoint x: 290, startPoint y: 107, endPoint x: 230, endPoint y: 113, distance: 60.1
click at [230, 113] on tr "1 PTTOGEL 344959372 [DATE] 23:36:25 [GEOGRAPHIC_DATA] [PERSON_NAME] SEABANK 901…" at bounding box center [165, 104] width 323 height 22
click at [200, 105] on span "901177924112" at bounding box center [198, 106] width 25 height 4
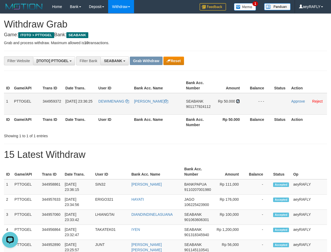
click at [237, 101] on icon at bounding box center [238, 101] width 4 height 4
click at [294, 102] on link "Approve" at bounding box center [298, 101] width 14 height 4
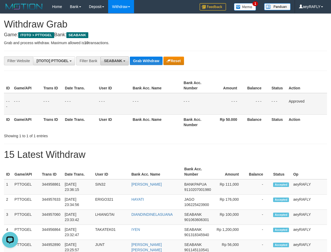
click at [112, 59] on span "SEABANK" at bounding box center [113, 61] width 18 height 4
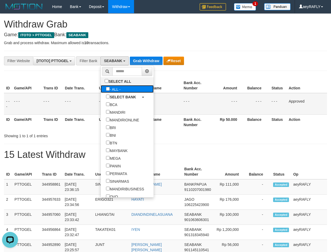
click at [101, 89] on label "- ALL -" at bounding box center [113, 89] width 25 height 8
select select "***"
click at [144, 59] on button "Grab Withdraw" at bounding box center [139, 61] width 33 height 8
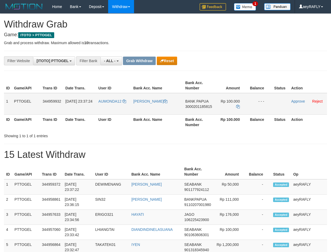
scroll to position [4, 0]
drag, startPoint x: 119, startPoint y: 108, endPoint x: 248, endPoint y: 112, distance: 129.2
click at [251, 112] on tr "1 PTTOGEL 344959932 [DATE] 23:37:24 AUMONDA12 [PERSON_NAME] BANK PAPUA 30002011…" at bounding box center [165, 104] width 323 height 22
drag, startPoint x: 246, startPoint y: 112, endPoint x: 233, endPoint y: 117, distance: 14.3
click at [246, 112] on td "Rp 100.000" at bounding box center [231, 104] width 34 height 22
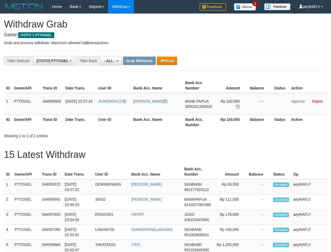
drag, startPoint x: 184, startPoint y: 142, endPoint x: 167, endPoint y: 135, distance: 18.7
copy tr
drag, startPoint x: 110, startPoint y: 108, endPoint x: 44, endPoint y: 109, distance: 65.6
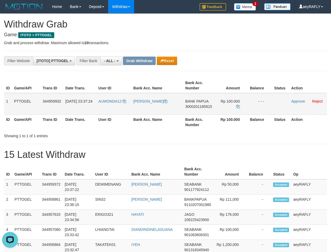
click at [231, 114] on tr "1 PTTOGEL 344959932 [DATE] 23:37:24 AUMONDA12 [PERSON_NAME] BANK PAPUA 30002011…" at bounding box center [165, 104] width 323 height 22
drag, startPoint x: 253, startPoint y: 45, endPoint x: 227, endPoint y: 77, distance: 40.7
click at [196, 107] on span "3000201185815" at bounding box center [198, 106] width 27 height 4
click at [199, 107] on span "3000201185815" at bounding box center [198, 106] width 27 height 4
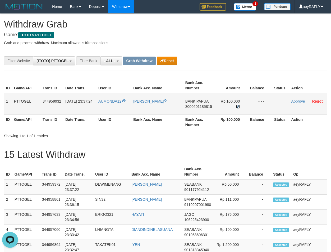
click at [239, 107] on icon at bounding box center [238, 107] width 4 height 4
click at [299, 100] on link "Approve" at bounding box center [298, 101] width 14 height 4
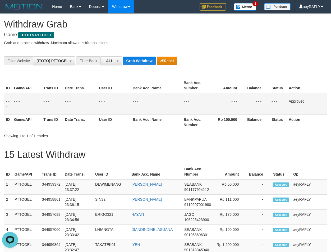
click at [112, 60] on span "- ALL -" at bounding box center [110, 61] width 12 height 4
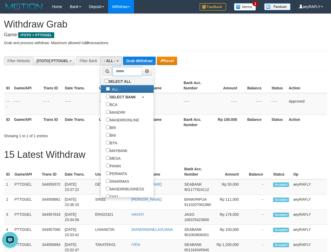
click at [112, 71] on input "text" at bounding box center [127, 71] width 30 height 9
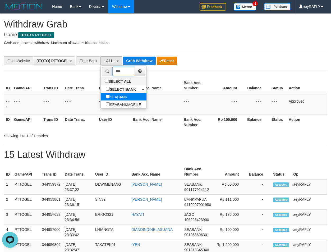
type input "***"
click at [101, 95] on label "SEABANK" at bounding box center [117, 97] width 32 height 8
select select "*******"
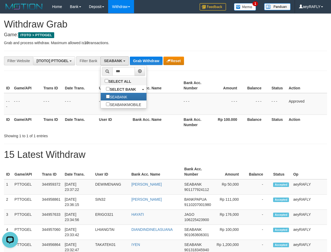
drag, startPoint x: 165, startPoint y: 79, endPoint x: 165, endPoint y: 73, distance: 5.8
click at [165, 78] on th "Bank Acc. Name" at bounding box center [156, 85] width 51 height 15
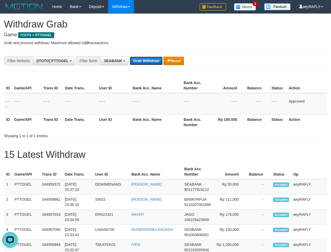
click at [155, 61] on button "Grab Withdraw" at bounding box center [146, 61] width 33 height 8
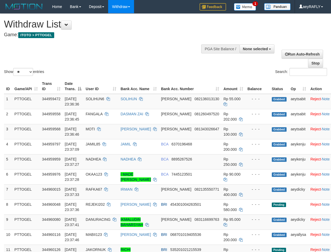
select select
select select "**"
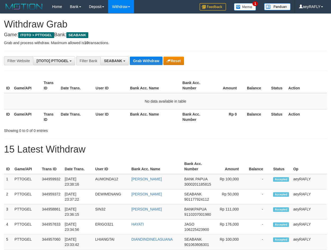
scroll to position [143, 0]
click at [145, 63] on button "Grab Withdraw" at bounding box center [146, 61] width 33 height 8
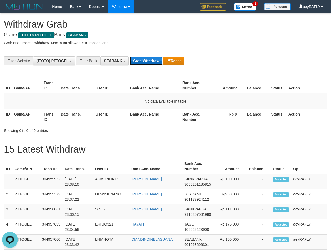
click at [130, 60] on button "Grab Withdraw" at bounding box center [146, 61] width 33 height 8
click at [167, 62] on button "Reset" at bounding box center [173, 61] width 20 height 8
click at [150, 63] on button "Grab Withdraw" at bounding box center [146, 61] width 33 height 8
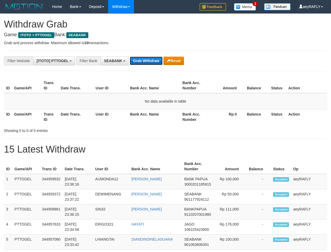
click at [150, 63] on button "Grab Withdraw" at bounding box center [146, 61] width 33 height 8
click at [149, 61] on button "Grab Withdraw" at bounding box center [146, 61] width 33 height 8
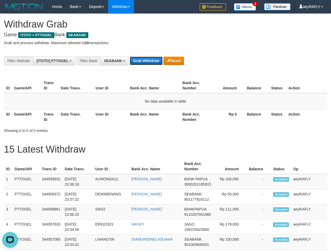
click at [149, 60] on button "Grab Withdraw" at bounding box center [146, 61] width 33 height 8
click at [149, 59] on button "Grab Withdraw" at bounding box center [146, 61] width 33 height 8
click at [147, 60] on button "Grab Withdraw" at bounding box center [146, 61] width 33 height 8
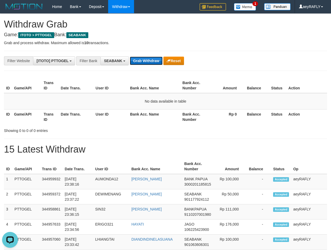
click at [147, 60] on button "Grab Withdraw" at bounding box center [146, 61] width 33 height 8
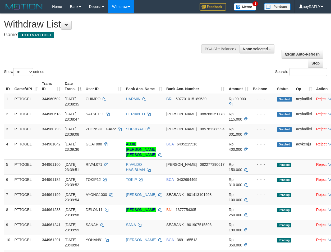
select select
select select "**"
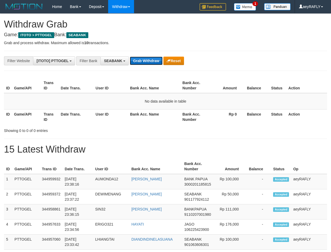
click at [147, 60] on button "Grab Withdraw" at bounding box center [146, 61] width 33 height 8
click at [148, 59] on button "Grab Withdraw" at bounding box center [146, 61] width 33 height 8
click at [148, 57] on button "Grab Withdraw" at bounding box center [146, 61] width 33 height 8
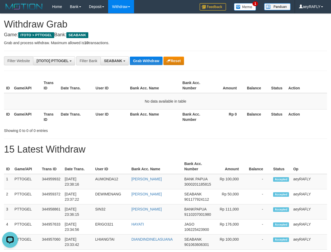
click at [140, 57] on button "Grab Withdraw" at bounding box center [146, 61] width 33 height 8
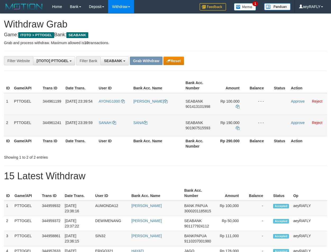
scroll to position [143, 0]
drag, startPoint x: 111, startPoint y: 111, endPoint x: 232, endPoint y: 127, distance: 121.9
click at [232, 127] on tbody "1 PTTOGEL 344961199 30/09/2025 23:39:54 AYONG1000 CAHYO UTOMO SEABANK 901413101…" at bounding box center [165, 114] width 323 height 43
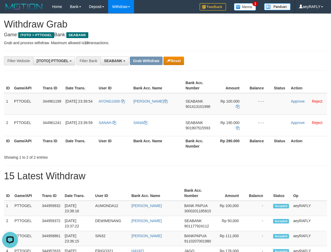
scroll to position [0, 0]
drag, startPoint x: 287, startPoint y: 41, endPoint x: 283, endPoint y: 43, distance: 4.3
click at [287, 41] on p "Grab and process withdraw. Maximum allowed is 10 transactions." at bounding box center [165, 42] width 323 height 5
click at [187, 108] on span "901413101998" at bounding box center [198, 106] width 25 height 4
click at [190, 108] on span "901413101998" at bounding box center [198, 106] width 25 height 4
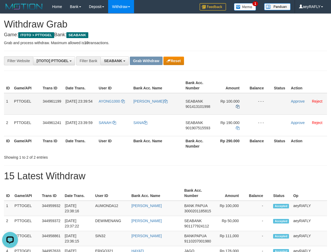
click at [236, 102] on td "Rp 100.000" at bounding box center [231, 104] width 34 height 22
click at [237, 105] on icon at bounding box center [238, 107] width 4 height 4
click at [297, 98] on td "Approve Reject" at bounding box center [308, 104] width 38 height 22
click at [298, 101] on link "Approve" at bounding box center [298, 101] width 14 height 4
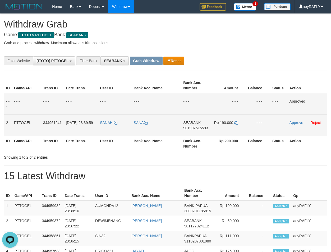
click at [188, 126] on span "901907515593" at bounding box center [195, 128] width 25 height 4
click at [237, 122] on icon at bounding box center [236, 123] width 4 height 4
click at [300, 123] on link "Approve" at bounding box center [297, 123] width 14 height 4
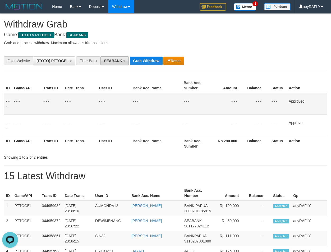
click at [102, 63] on button "SEABANK" at bounding box center [115, 60] width 28 height 9
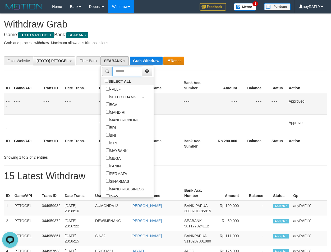
click at [112, 71] on input "text" at bounding box center [127, 71] width 30 height 9
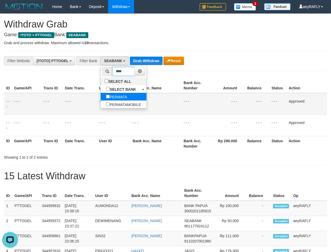
type input "****"
click at [102, 98] on label "PERMATA" at bounding box center [117, 97] width 32 height 8
select select "*******"
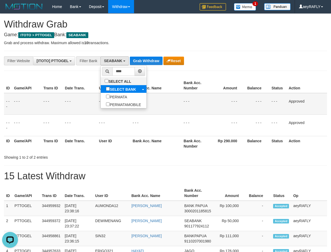
scroll to position [65, 0]
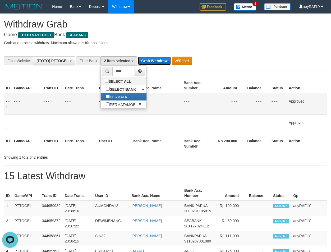
click at [155, 60] on button "Grab Withdraw" at bounding box center [154, 61] width 33 height 8
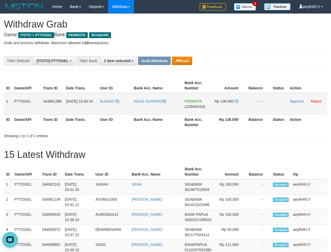
drag, startPoint x: 121, startPoint y: 111, endPoint x: 222, endPoint y: 104, distance: 101.8
click at [222, 104] on tr "1 PTTOGEL 344961386 [DATE] 23:40:16 SUGA20 AGUS [GEOGRAPHIC_DATA] PERMATA 12394…" at bounding box center [165, 104] width 323 height 22
drag, startPoint x: 260, startPoint y: 65, endPoint x: 213, endPoint y: 96, distance: 56.3
click at [260, 65] on div "**********" at bounding box center [138, 60] width 276 height 9
click at [195, 108] on span "1239492416" at bounding box center [195, 106] width 21 height 4
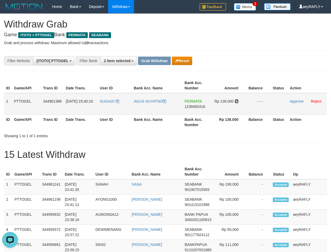
click at [235, 102] on icon at bounding box center [237, 101] width 4 height 4
click at [305, 103] on td "Approve Reject" at bounding box center [307, 104] width 39 height 22
click at [299, 102] on link "Approve" at bounding box center [297, 101] width 14 height 4
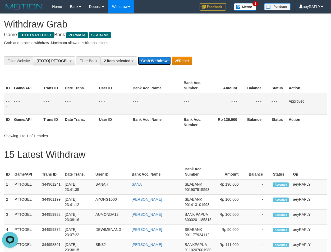
click at [154, 58] on button "Grab Withdraw" at bounding box center [154, 61] width 33 height 8
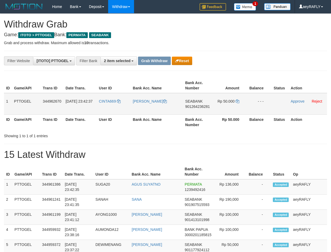
scroll to position [60, 0]
drag, startPoint x: 118, startPoint y: 110, endPoint x: 231, endPoint y: 112, distance: 113.5
click at [231, 112] on tr "1 PTTOGEL 344962670 30/09/2025 23:42:37 CINTA669 IWAN SETIAWAN YANDI SEABANK 90…" at bounding box center [165, 104] width 323 height 22
click at [200, 107] on span "901264236281" at bounding box center [197, 106] width 25 height 4
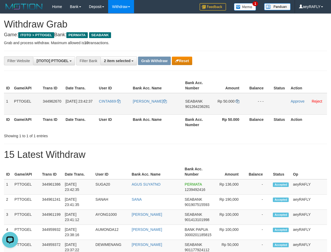
click at [238, 103] on td "Rp 50.000" at bounding box center [230, 104] width 34 height 22
click at [238, 102] on icon at bounding box center [238, 101] width 4 height 4
click at [298, 99] on link "Approve" at bounding box center [298, 101] width 14 height 4
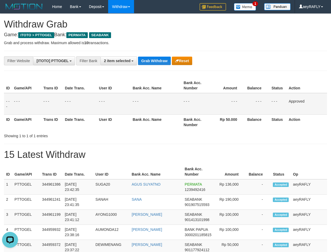
click at [203, 81] on th "Bank Acc. Number" at bounding box center [196, 85] width 29 height 15
click at [162, 62] on button "Grab Withdraw" at bounding box center [154, 61] width 33 height 8
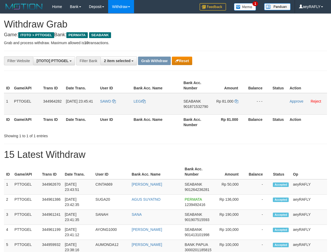
scroll to position [60, 0]
drag, startPoint x: 115, startPoint y: 110, endPoint x: 217, endPoint y: 103, distance: 101.8
click at [217, 103] on tr "1 PTTOGEL 344964282 30/09/2025 23:45:41 SAWD LEGI SEABANK 901871532790 Rp 81.00…" at bounding box center [165, 104] width 323 height 22
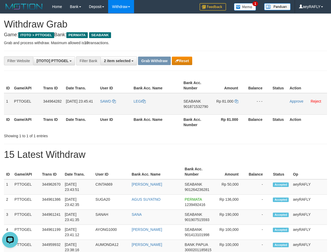
click at [197, 106] on span "901871532790" at bounding box center [196, 106] width 25 height 4
click at [195, 107] on span "901871532790" at bounding box center [196, 106] width 25 height 4
click at [237, 103] on icon at bounding box center [237, 101] width 4 height 4
click at [300, 100] on link "Approve" at bounding box center [297, 101] width 14 height 4
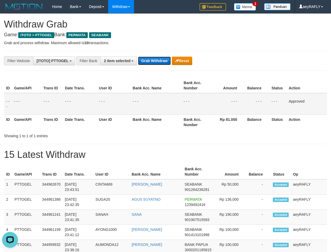
click at [158, 62] on button "Grab Withdraw" at bounding box center [154, 61] width 33 height 8
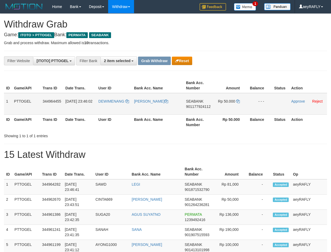
scroll to position [60, 0]
drag, startPoint x: 115, startPoint y: 110, endPoint x: 222, endPoint y: 113, distance: 106.7
click at [222, 113] on tr "1 PTTOGEL 344964455 [DATE] 23:46:02 [GEOGRAPHIC_DATA] [PERSON_NAME] SEABANK 901…" at bounding box center [165, 104] width 323 height 22
drag, startPoint x: 232, startPoint y: 124, endPoint x: 210, endPoint y: 110, distance: 26.0
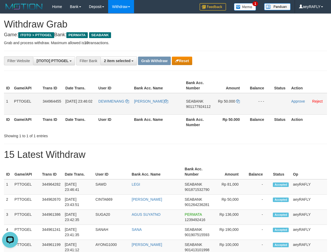
click at [231, 122] on th "Rp 50.000" at bounding box center [231, 122] width 34 height 15
click at [201, 107] on span "901177924112" at bounding box center [198, 106] width 25 height 4
click at [239, 101] on icon at bounding box center [238, 101] width 4 height 4
click at [298, 100] on link "Approve" at bounding box center [298, 101] width 14 height 4
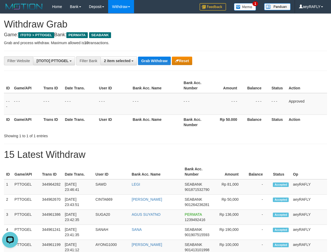
drag, startPoint x: 280, startPoint y: 101, endPoint x: 252, endPoint y: 92, distance: 29.2
click at [270, 99] on td "- - -" at bounding box center [278, 104] width 17 height 22
click at [156, 61] on button "Grab Withdraw" at bounding box center [154, 61] width 33 height 8
click at [154, 61] on button "Grab Withdraw" at bounding box center [154, 61] width 33 height 8
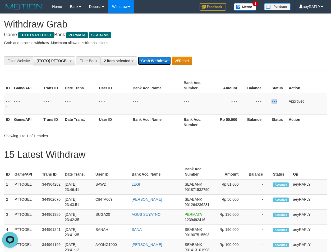
click at [153, 60] on button "Grab Withdraw" at bounding box center [154, 61] width 33 height 8
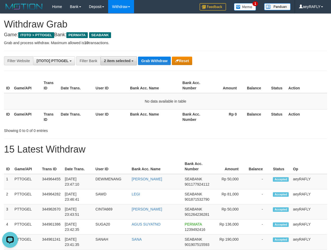
click at [126, 58] on button "2 item selected" at bounding box center [119, 60] width 37 height 9
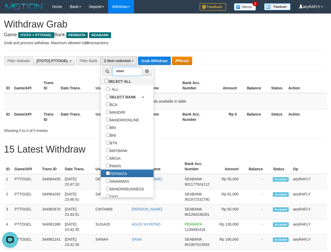
click at [112, 68] on input "text" at bounding box center [127, 71] width 30 height 9
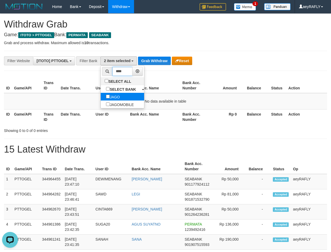
type input "****"
click at [101, 94] on label "JAGO" at bounding box center [113, 97] width 24 height 8
click at [159, 56] on div "**********" at bounding box center [138, 60] width 276 height 9
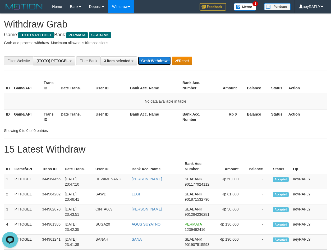
click at [160, 58] on button "Grab Withdraw" at bounding box center [154, 61] width 33 height 8
click at [164, 57] on button "Grab Withdraw" at bounding box center [154, 61] width 33 height 8
click at [168, 102] on td "No data available in table" at bounding box center [165, 101] width 323 height 16
click at [152, 61] on button "Grab Withdraw" at bounding box center [154, 61] width 33 height 8
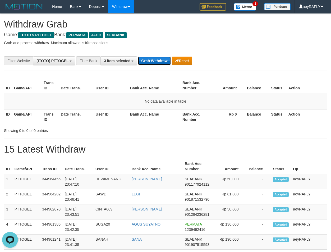
click at [152, 61] on button "Grab Withdraw" at bounding box center [154, 61] width 33 height 8
click at [152, 60] on button "Grab Withdraw" at bounding box center [154, 61] width 33 height 8
click at [151, 60] on button "Grab Withdraw" at bounding box center [154, 61] width 33 height 8
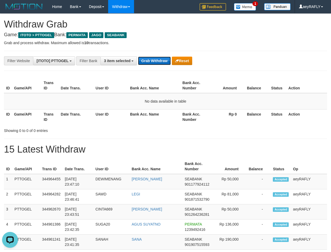
click at [152, 60] on button "Grab Withdraw" at bounding box center [154, 61] width 33 height 8
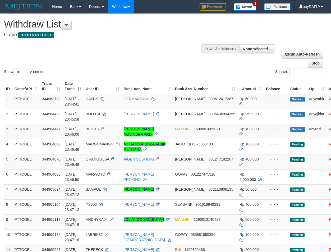
select select
select select "**"
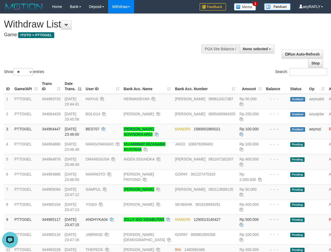
click at [168, 39] on div "**********" at bounding box center [112, 27] width 216 height 26
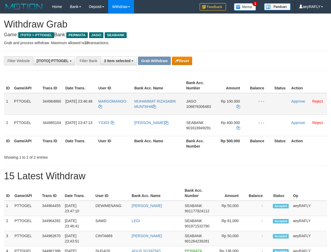
scroll to position [60, 0]
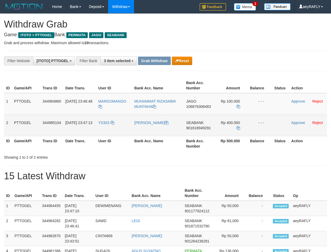
drag, startPoint x: 120, startPoint y: 112, endPoint x: 216, endPoint y: 123, distance: 96.6
click at [216, 123] on tbody "1 PTTOGEL 344964860 [DATE] 23:46:48 [GEOGRAPHIC_DATA] MUHAMMAT RIZASABIK [PERSO…" at bounding box center [165, 114] width 323 height 43
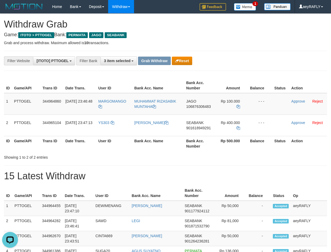
scroll to position [0, 0]
click at [197, 105] on span "106876306483" at bounding box center [198, 106] width 25 height 4
click at [239, 107] on icon at bounding box center [239, 107] width 4 height 4
click at [301, 102] on link "Approve" at bounding box center [299, 101] width 14 height 4
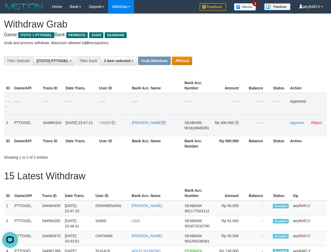
click at [193, 126] on span "901618949291" at bounding box center [197, 128] width 25 height 4
click at [236, 122] on icon at bounding box center [237, 123] width 4 height 4
click at [294, 125] on td "Approve Reject" at bounding box center [307, 125] width 39 height 21
click at [293, 124] on link "Approve" at bounding box center [297, 123] width 14 height 4
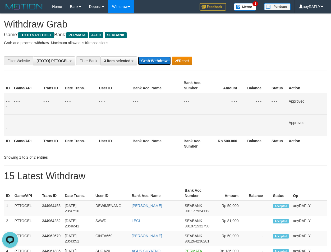
click at [155, 60] on button "Grab Withdraw" at bounding box center [154, 61] width 33 height 8
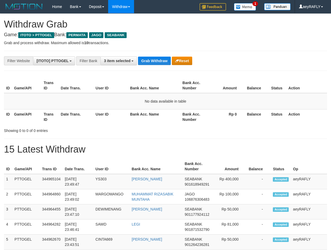
scroll to position [60, 0]
click at [155, 60] on button "Grab Withdraw" at bounding box center [154, 61] width 33 height 8
click at [156, 57] on button "Grab Withdraw" at bounding box center [154, 61] width 33 height 8
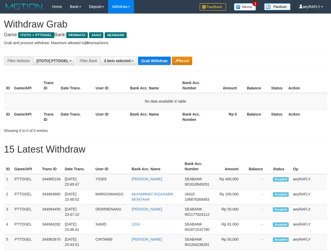
click at [158, 60] on button "Grab Withdraw" at bounding box center [154, 61] width 33 height 8
click at [157, 60] on button "Grab Withdraw" at bounding box center [154, 61] width 33 height 8
click at [157, 58] on button "Grab Withdraw" at bounding box center [154, 61] width 33 height 8
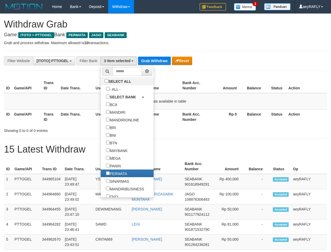
scroll to position [60, 0]
click at [112, 71] on input "text" at bounding box center [127, 71] width 30 height 9
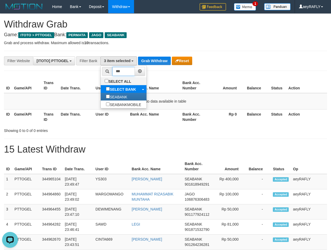
scroll to position [0, 0]
type input "***"
click at [193, 81] on th "Bank Acc. Number" at bounding box center [194, 85] width 29 height 15
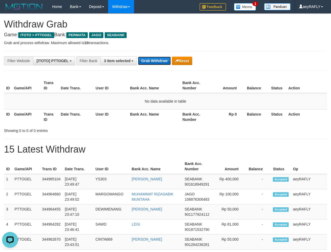
click at [160, 61] on button "Grab Withdraw" at bounding box center [154, 61] width 33 height 8
click at [160, 60] on button "Grab Withdraw" at bounding box center [154, 61] width 33 height 8
click at [160, 59] on button "Grab Withdraw" at bounding box center [154, 61] width 33 height 8
click at [160, 58] on button "Grab Withdraw" at bounding box center [154, 61] width 33 height 8
click at [159, 58] on button "Grab Withdraw" at bounding box center [154, 61] width 33 height 8
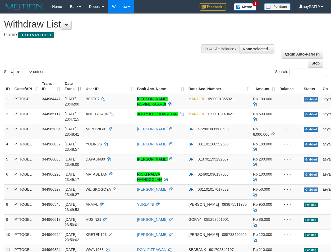
select select
select select "**"
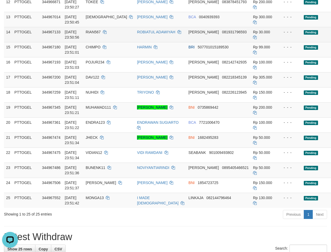
scroll to position [288, 0]
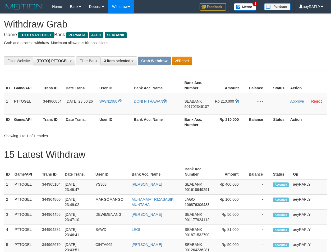
scroll to position [60, 0]
click at [184, 62] on button "Reset" at bounding box center [182, 61] width 20 height 8
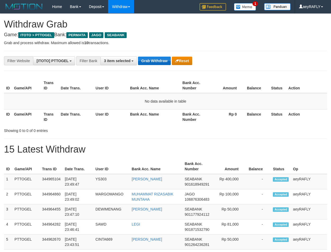
drag, startPoint x: 0, startPoint y: 0, endPoint x: 151, endPoint y: 65, distance: 164.5
click at [151, 65] on button "Grab Withdraw" at bounding box center [154, 61] width 33 height 8
click at [151, 64] on button "Grab Withdraw" at bounding box center [154, 61] width 33 height 8
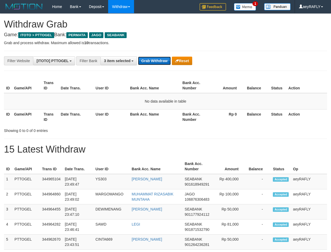
click at [151, 64] on button "Grab Withdraw" at bounding box center [154, 61] width 33 height 8
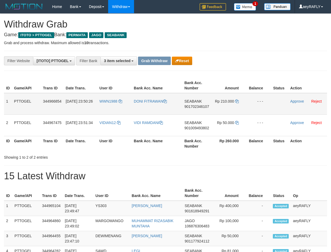
scroll to position [60, 0]
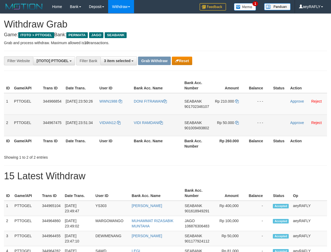
drag, startPoint x: 117, startPoint y: 110, endPoint x: 237, endPoint y: 130, distance: 121.3
click at [240, 134] on tbody "1 PTTOGEL 344966854 30/09/2025 23:50:26 WWN1988 DONI FITRAWAN SEABANK 901702346…" at bounding box center [165, 114] width 323 height 43
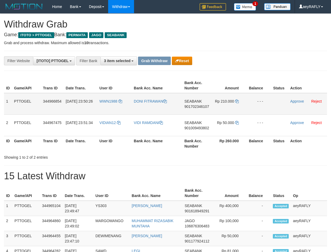
drag, startPoint x: 235, startPoint y: 56, endPoint x: 154, endPoint y: 98, distance: 91.2
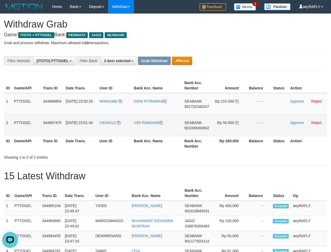
scroll to position [0, 0]
copy tr
drag, startPoint x: 108, startPoint y: 108, endPoint x: 9, endPoint y: 117, distance: 99.4
click at [220, 127] on tbody "1 PTTOGEL 344966854 30/09/2025 23:50:26 WWN1988 DONI FITRAWAN SEABANK 901702346…" at bounding box center [165, 114] width 323 height 43
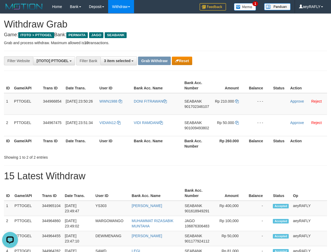
drag, startPoint x: 236, startPoint y: 56, endPoint x: 203, endPoint y: 109, distance: 62.2
click at [194, 107] on span "901702346107" at bounding box center [197, 106] width 25 height 4
click at [239, 101] on icon at bounding box center [237, 101] width 4 height 4
click at [301, 102] on link "Approve" at bounding box center [297, 101] width 14 height 4
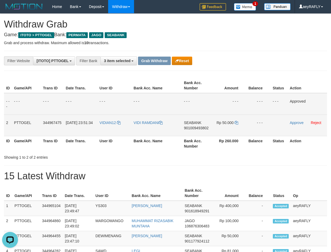
click at [194, 127] on span "901009493802" at bounding box center [196, 128] width 25 height 4
click at [237, 123] on icon at bounding box center [237, 123] width 4 height 4
click at [295, 120] on td "Approve Reject" at bounding box center [307, 125] width 39 height 21
click at [297, 121] on link "Approve" at bounding box center [297, 123] width 14 height 4
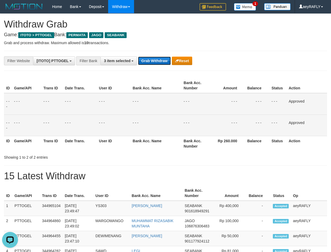
click at [146, 60] on button "Grab Withdraw" at bounding box center [154, 61] width 33 height 8
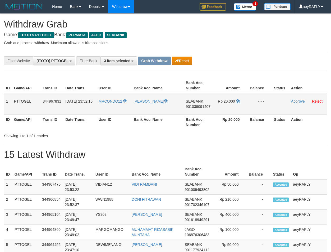
scroll to position [60, 0]
drag, startPoint x: 121, startPoint y: 109, endPoint x: 237, endPoint y: 101, distance: 116.1
click at [237, 101] on tr "1 PTTOGEL 344967831 [DATE] 23:52:15 MRCONDO12 [PERSON_NAME] SEABANK 90103909140…" at bounding box center [165, 104] width 323 height 22
click at [196, 107] on span "901039091407" at bounding box center [198, 106] width 25 height 4
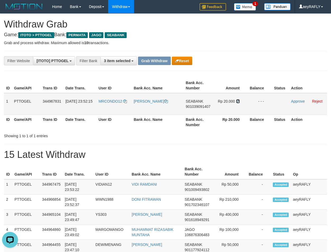
click at [238, 101] on icon at bounding box center [238, 101] width 4 height 4
click at [302, 102] on link "Approve" at bounding box center [298, 101] width 14 height 4
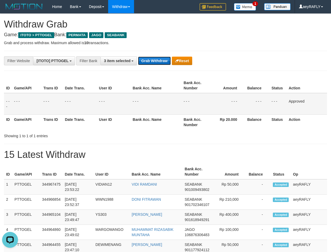
click at [153, 62] on button "Grab Withdraw" at bounding box center [154, 61] width 33 height 8
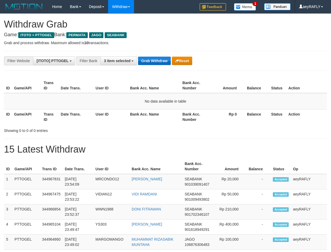
scroll to position [60, 0]
click at [156, 109] on td "No data available in table" at bounding box center [165, 101] width 323 height 16
click at [165, 61] on button "Grab Withdraw" at bounding box center [154, 61] width 33 height 8
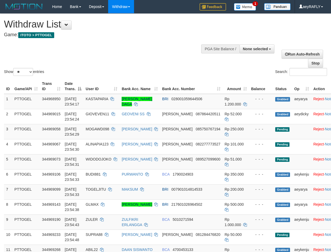
select select
select select "**"
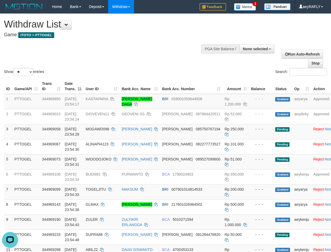
click at [158, 59] on div "Show ** ** ** *** entries Search:" at bounding box center [165, 45] width 331 height 63
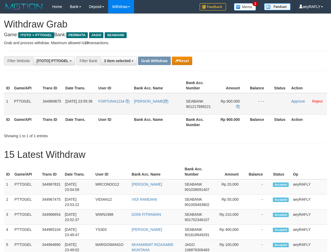
scroll to position [60, 0]
drag, startPoint x: 121, startPoint y: 110, endPoint x: 11, endPoint y: 170, distance: 125.6
click at [222, 108] on tr "1 PTTOGEL 344969675 30/09/2025 23:55:36 FORTUNA1234 YOSE FERNANDO SEABANK 90121…" at bounding box center [165, 104] width 323 height 22
drag, startPoint x: 251, startPoint y: 62, endPoint x: 248, endPoint y: 63, distance: 3.0
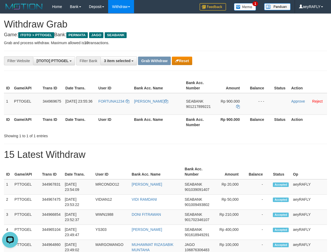
click at [248, 63] on div "**********" at bounding box center [138, 60] width 276 height 9
click at [203, 105] on span "901217899221" at bounding box center [198, 106] width 25 height 4
click at [238, 107] on icon at bounding box center [238, 107] width 4 height 4
click at [297, 101] on link "Approve" at bounding box center [298, 101] width 14 height 4
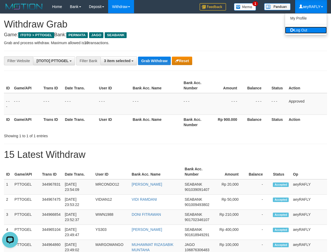
click at [312, 31] on link "Log Out" at bounding box center [306, 30] width 42 height 7
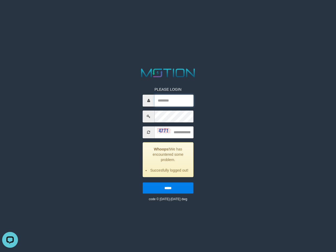
click at [180, 102] on input "text" at bounding box center [173, 101] width 39 height 12
paste input "**********"
type input "**********"
click at [179, 131] on input "text" at bounding box center [173, 132] width 39 height 12
type input "****"
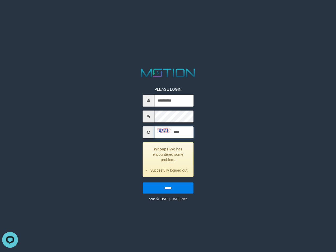
click at [143, 183] on input "*****" at bounding box center [168, 188] width 51 height 11
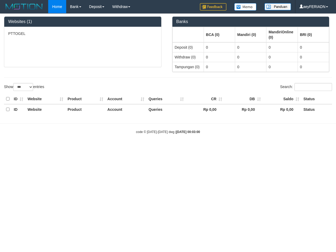
select select "***"
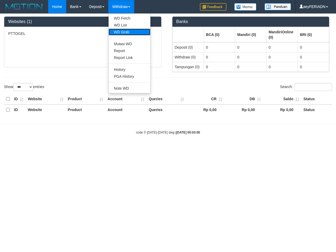
click at [124, 33] on link "WD Grab" at bounding box center [129, 32] width 42 height 7
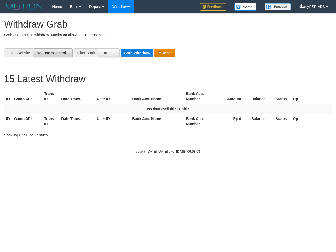
click at [57, 55] on button "No item selected" at bounding box center [52, 52] width 39 height 9
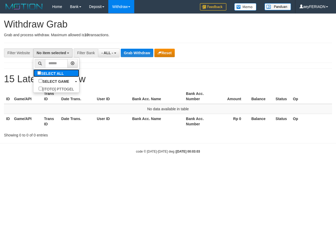
click at [33, 71] on label "SELECT ALL" at bounding box center [51, 73] width 36 height 8
select select "***"
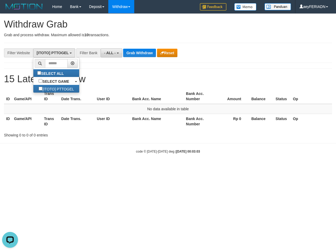
click at [119, 51] on button "- ALL -" at bounding box center [111, 52] width 21 height 9
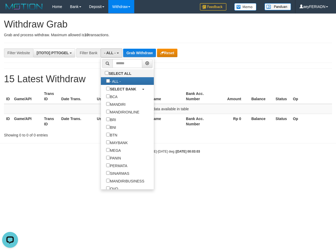
click at [254, 44] on div "**********" at bounding box center [168, 76] width 336 height 124
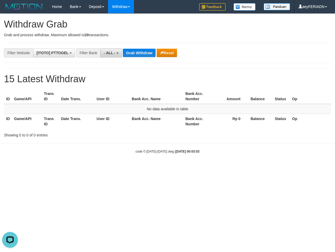
click at [117, 56] on button "- ALL -" at bounding box center [111, 52] width 21 height 9
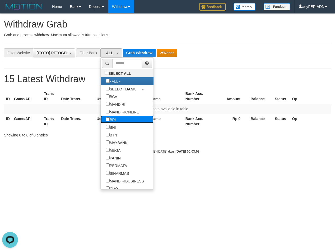
click at [101, 119] on label "BRI" at bounding box center [111, 120] width 20 height 8
select select "***"
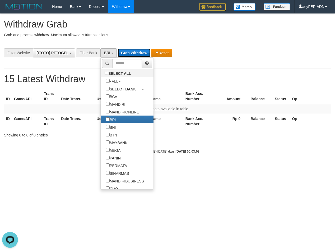
click at [144, 50] on button "Grab Withdraw" at bounding box center [134, 53] width 33 height 8
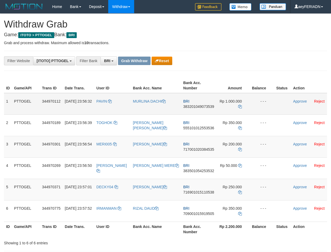
scroll to position [27, 0]
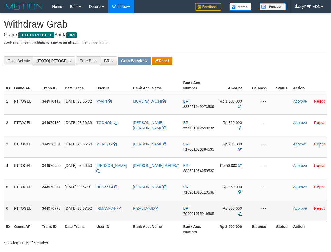
drag, startPoint x: 167, startPoint y: 148, endPoint x: 240, endPoint y: 194, distance: 86.6
click at [238, 207] on tbody "1 PTTOGEL 344970112 30/09/2025 23:56:32 PAVIN MURLINA DACHI BRI 383201049073539…" at bounding box center [165, 157] width 323 height 129
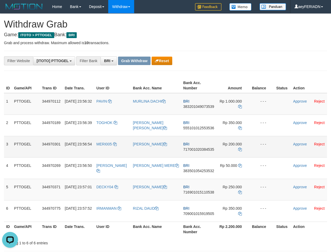
scroll to position [0, 0]
click at [201, 106] on span "383201049073539" at bounding box center [198, 106] width 31 height 4
copy span "383201049073539"
click at [208, 106] on span "383201049073539" at bounding box center [198, 106] width 31 height 4
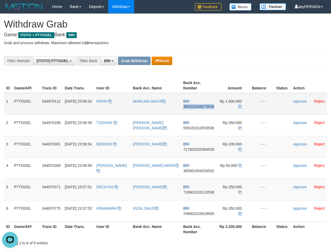
click at [208, 106] on span "383201049073539" at bounding box center [198, 106] width 31 height 4
copy span "383201049073539"
click at [239, 107] on icon at bounding box center [240, 107] width 4 height 4
click at [296, 101] on link "Approve" at bounding box center [300, 101] width 14 height 4
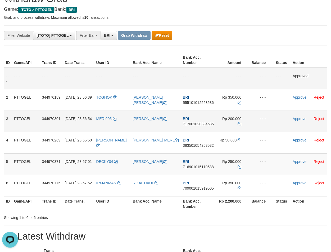
scroll to position [36, 0]
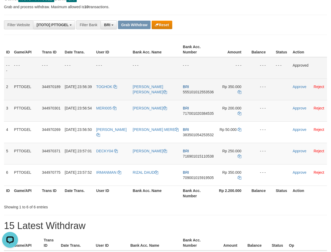
click at [204, 91] on span "555101012553536" at bounding box center [198, 92] width 31 height 4
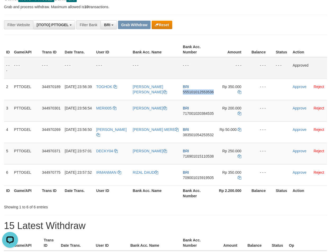
drag, startPoint x: 204, startPoint y: 91, endPoint x: 329, endPoint y: 68, distance: 126.5
click at [204, 90] on span "555101012553536" at bounding box center [198, 92] width 31 height 4
copy span "555101012553536"
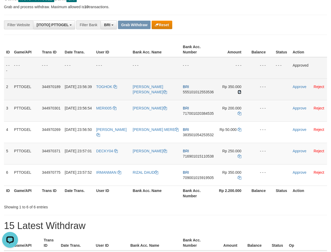
click at [239, 91] on icon at bounding box center [240, 92] width 4 height 4
click at [299, 86] on link "Approve" at bounding box center [300, 87] width 14 height 4
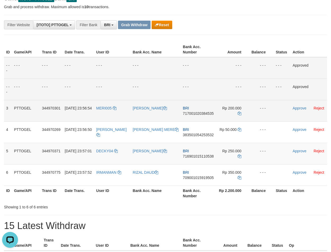
click at [186, 114] on span "717001020384535" at bounding box center [198, 113] width 31 height 4
copy span "717001020384535"
click at [239, 112] on icon at bounding box center [240, 114] width 4 height 4
click at [238, 112] on icon at bounding box center [240, 114] width 4 height 4
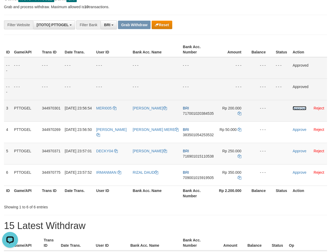
click at [297, 107] on link "Approve" at bounding box center [300, 108] width 14 height 4
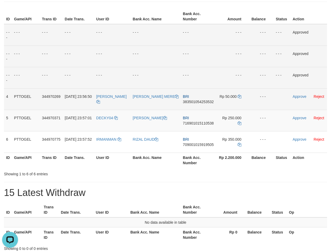
scroll to position [90, 0]
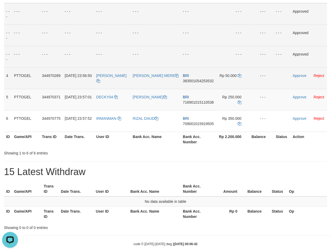
click at [185, 79] on span "383501054253532" at bounding box center [198, 81] width 31 height 4
copy span "383501054253532"
click at [184, 82] on span "383501054253532" at bounding box center [198, 81] width 31 height 4
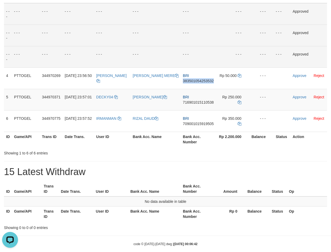
drag, startPoint x: 184, startPoint y: 82, endPoint x: 311, endPoint y: 59, distance: 128.8
click at [184, 82] on span "383501054253532" at bounding box center [198, 81] width 31 height 4
copy span "383501054253532"
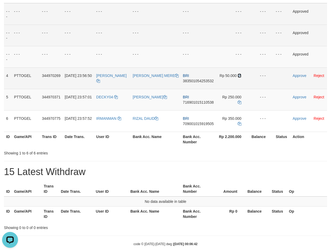
click at [238, 75] on icon at bounding box center [240, 76] width 4 height 4
click at [300, 77] on link "Approve" at bounding box center [300, 76] width 14 height 4
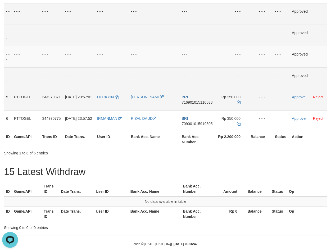
click at [193, 101] on span "716901015110538" at bounding box center [197, 102] width 31 height 4
copy span "716901015110538"
click at [238, 101] on icon at bounding box center [239, 103] width 4 height 4
click at [302, 97] on link "Approve" at bounding box center [299, 97] width 14 height 4
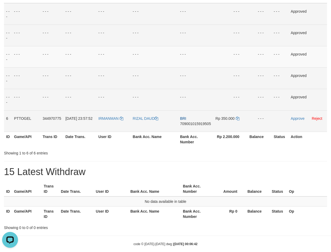
click at [203, 123] on span "709001015919505" at bounding box center [195, 124] width 31 height 4
copy span "709001015919505"
click at [238, 119] on icon at bounding box center [238, 119] width 4 height 4
click at [297, 119] on link "Approve" at bounding box center [298, 118] width 14 height 4
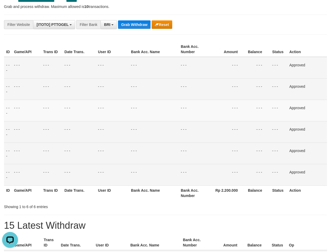
scroll to position [36, 0]
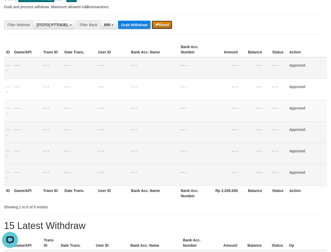
click at [163, 26] on button "Reset" at bounding box center [162, 25] width 20 height 8
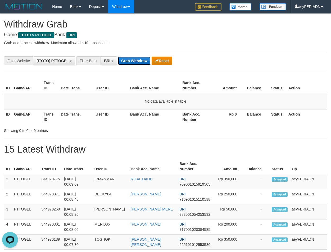
click at [141, 60] on button "Grab Withdraw" at bounding box center [134, 61] width 33 height 8
click at [140, 60] on button "Grab Withdraw" at bounding box center [134, 61] width 33 height 8
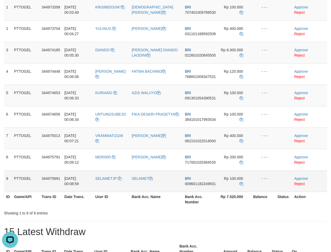
drag, startPoint x: 99, startPoint y: 98, endPoint x: 238, endPoint y: 178, distance: 159.6
click at [238, 178] on tbody "1 PTTOGEL 344973399 [DATE] 00:03:49 KRIS86DOUW [DEMOGRAPHIC_DATA][PERSON_NAME] …" at bounding box center [165, 95] width 323 height 193
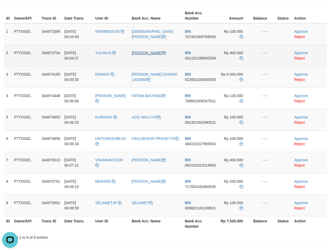
scroll to position [40, 0]
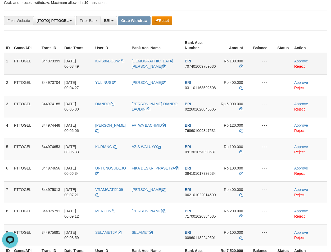
click at [192, 68] on span "707401009789530" at bounding box center [200, 66] width 31 height 4
copy span "707401009789530"
click at [239, 65] on icon at bounding box center [241, 67] width 4 height 4
click at [298, 60] on link "Approve" at bounding box center [301, 61] width 14 height 4
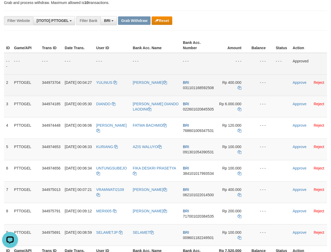
click at [192, 88] on span "031101168592508" at bounding box center [198, 88] width 31 height 4
copy span "031101168592508"
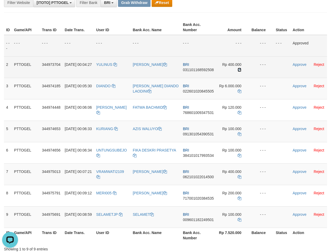
click at [240, 70] on icon at bounding box center [240, 70] width 4 height 4
click at [300, 64] on link "Approve" at bounding box center [300, 64] width 14 height 4
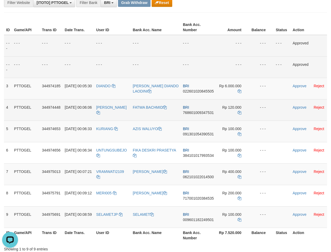
click at [206, 110] on td "BRI 768601009347531" at bounding box center [198, 109] width 35 height 21
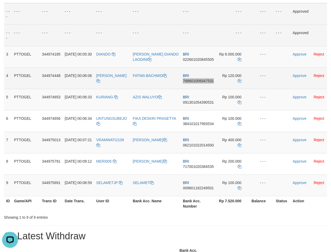
scroll to position [94, 0]
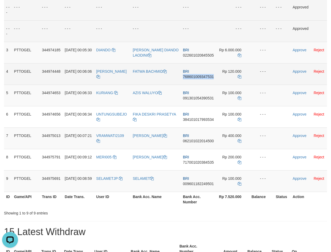
click at [192, 75] on span "768601009347531" at bounding box center [198, 77] width 31 height 4
copy span "768601009347531"
click at [192, 75] on span "768601009347531" at bounding box center [198, 77] width 31 height 4
copy span "768601009347531"
click at [239, 75] on icon at bounding box center [240, 77] width 4 height 4
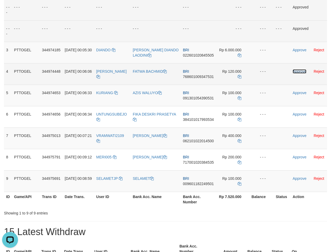
click at [296, 71] on link "Approve" at bounding box center [300, 71] width 14 height 4
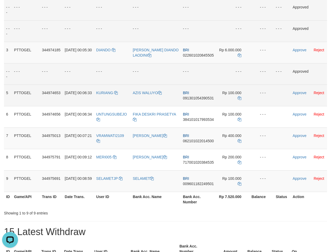
click at [202, 97] on span "091301054390531" at bounding box center [198, 98] width 31 height 4
copy span "091301054390531"
click at [238, 98] on icon at bounding box center [240, 98] width 4 height 4
click at [299, 94] on link "Approve" at bounding box center [300, 93] width 14 height 4
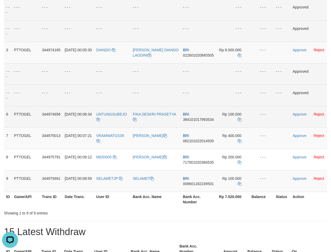
click at [197, 121] on span "384101017993534" at bounding box center [198, 119] width 31 height 4
copy span "384101017993534"
click at [239, 119] on icon at bounding box center [240, 120] width 4 height 4
click at [298, 115] on link "Approve" at bounding box center [300, 114] width 14 height 4
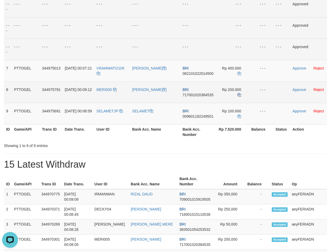
scroll to position [166, 0]
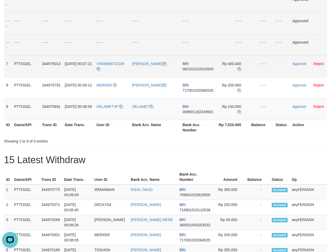
click at [194, 69] on span "062101022014500" at bounding box center [198, 69] width 31 height 4
copy span "062101022014500"
click at [239, 67] on icon at bounding box center [239, 69] width 4 height 4
click at [297, 65] on link "Approve" at bounding box center [299, 64] width 14 height 4
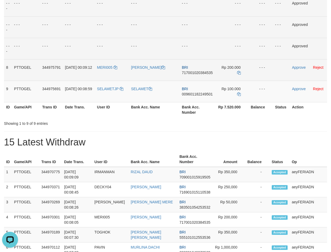
scroll to position [202, 0]
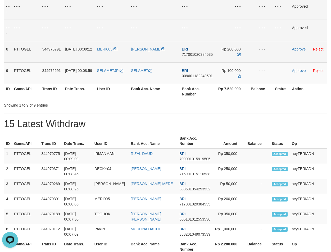
click at [203, 54] on span "717001020384535" at bounding box center [197, 54] width 31 height 4
copy span "717001020384535"
click at [239, 53] on icon at bounding box center [239, 55] width 4 height 4
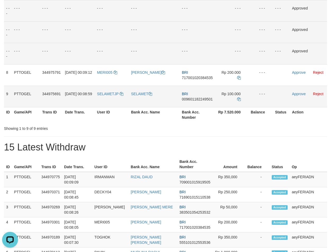
scroll to position [184, 0]
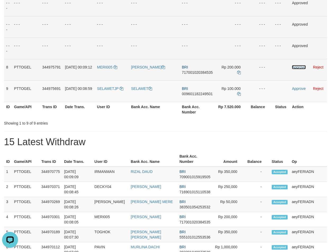
click at [299, 68] on link "Approve" at bounding box center [299, 67] width 14 height 4
click at [201, 93] on span "009601182249501" at bounding box center [197, 94] width 31 height 4
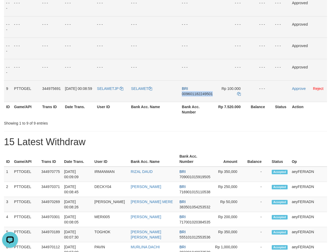
click at [201, 93] on span "009601182249501" at bounding box center [197, 94] width 31 height 4
copy span "009601182249501"
click at [208, 93] on span "009601182249501" at bounding box center [197, 94] width 31 height 4
copy span "009601182249501"
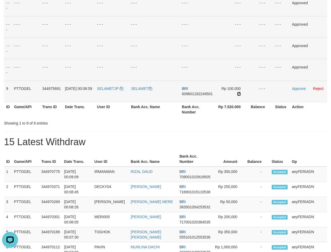
click at [238, 92] on icon at bounding box center [239, 94] width 4 height 4
click at [297, 90] on link "Approve" at bounding box center [299, 89] width 14 height 4
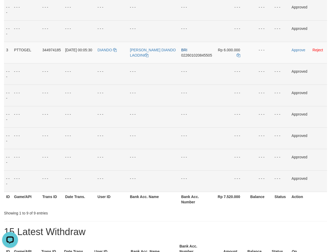
scroll to position [4, 0]
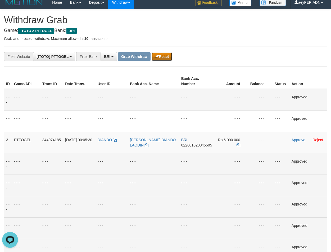
click at [169, 54] on button "Reset" at bounding box center [162, 56] width 20 height 8
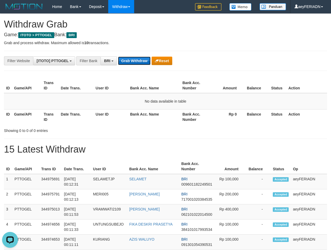
click at [132, 58] on button "Grab Withdraw" at bounding box center [134, 61] width 33 height 8
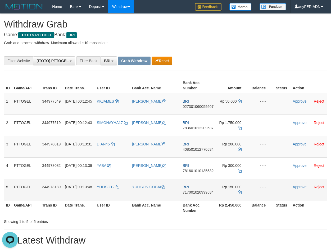
drag, startPoint x: 104, startPoint y: 97, endPoint x: 233, endPoint y: 185, distance: 156.4
click at [233, 185] on tbody "1 PTTOGEL 344977549 [DATE] 00:12:45 KKJAMES [PERSON_NAME] BRI 027301060059507 R…" at bounding box center [165, 146] width 323 height 107
click at [199, 106] on span "027301060059507" at bounding box center [198, 106] width 31 height 4
drag, startPoint x: 199, startPoint y: 106, endPoint x: 268, endPoint y: 95, distance: 69.5
click at [200, 106] on span "027301060059507" at bounding box center [198, 106] width 31 height 4
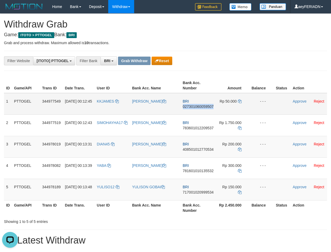
copy span "027301060059507"
click at [240, 101] on icon at bounding box center [240, 101] width 4 height 4
click at [301, 100] on link "Approve" at bounding box center [300, 101] width 14 height 4
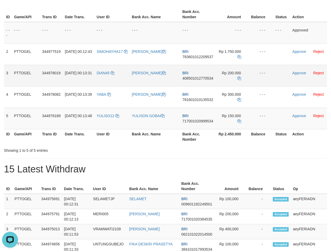
scroll to position [72, 0]
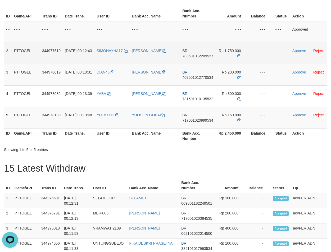
click at [197, 54] on span "783601012209537" at bounding box center [197, 56] width 31 height 4
copy span "783601012209537"
click at [241, 56] on td "Rp 1.750.000" at bounding box center [232, 53] width 34 height 21
click at [239, 56] on icon at bounding box center [239, 56] width 4 height 4
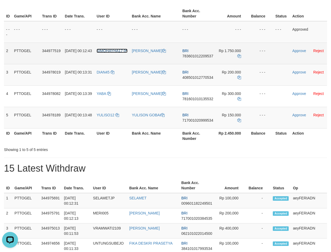
click at [127, 53] on link "SIMOHAYHA17" at bounding box center [112, 51] width 31 height 4
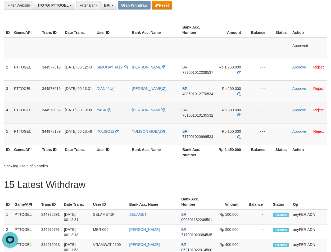
scroll to position [36, 0]
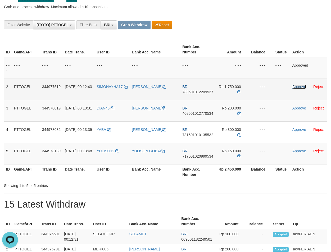
click at [298, 85] on link "Approve" at bounding box center [299, 87] width 14 height 4
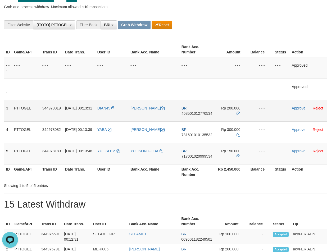
click at [189, 112] on span "408501012770534" at bounding box center [196, 113] width 31 height 4
copy span "408501012770534"
click at [240, 112] on icon at bounding box center [239, 114] width 4 height 4
click at [238, 113] on icon at bounding box center [239, 114] width 4 height 4
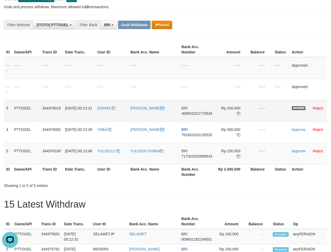
click at [297, 108] on link "Approve" at bounding box center [299, 108] width 14 height 4
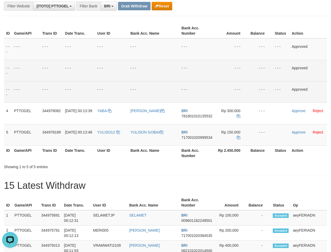
scroll to position [72, 0]
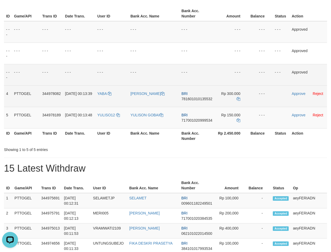
click at [201, 98] on span "781601010135532" at bounding box center [196, 99] width 31 height 4
copy span "781601010135532"
click at [239, 97] on icon at bounding box center [239, 99] width 4 height 4
click at [300, 92] on link "Approve" at bounding box center [299, 94] width 14 height 4
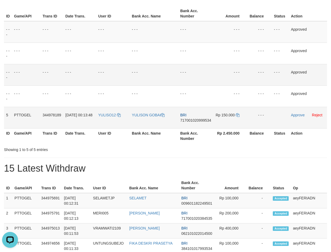
click at [187, 121] on span "717001020999534" at bounding box center [195, 120] width 31 height 4
copy span "717001020999534"
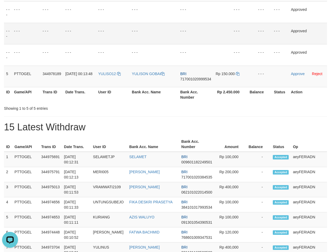
scroll to position [144, 0]
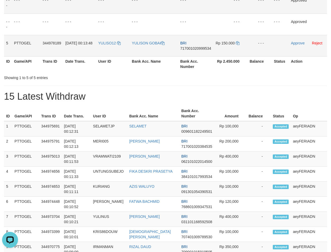
click at [189, 48] on span "717001020999534" at bounding box center [195, 48] width 31 height 4
drag, startPoint x: 189, startPoint y: 48, endPoint x: 308, endPoint y: 21, distance: 121.7
click at [190, 48] on span "717001020999534" at bounding box center [195, 48] width 31 height 4
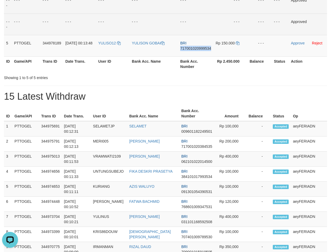
copy span "717001020999534"
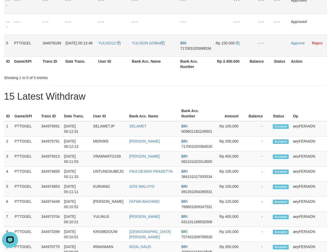
click at [187, 47] on span "717001020999534" at bounding box center [195, 48] width 31 height 4
drag, startPoint x: 187, startPoint y: 47, endPoint x: 325, endPoint y: 59, distance: 138.6
click at [188, 47] on span "717001020999534" at bounding box center [195, 48] width 31 height 4
copy span "717001020999534"
click at [238, 42] on icon at bounding box center [238, 43] width 4 height 4
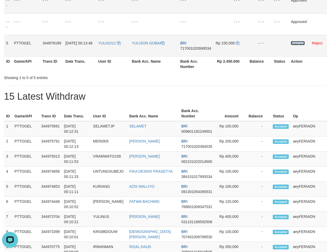
click at [297, 44] on link "Approve" at bounding box center [298, 43] width 14 height 4
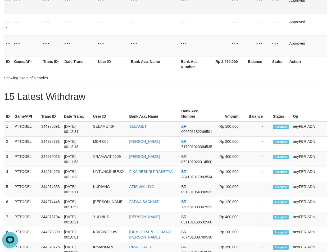
scroll to position [18, 0]
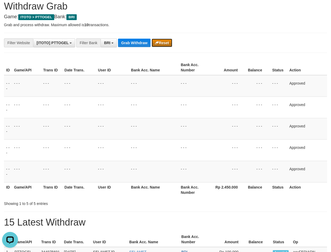
click at [163, 43] on button "Reset" at bounding box center [162, 43] width 20 height 8
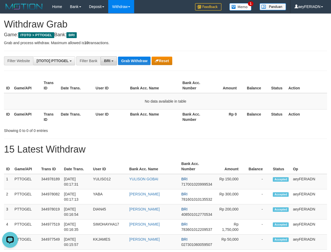
click at [110, 61] on span "BRI" at bounding box center [107, 61] width 6 height 4
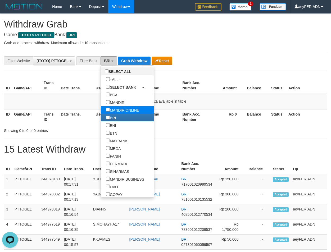
scroll to position [17, 0]
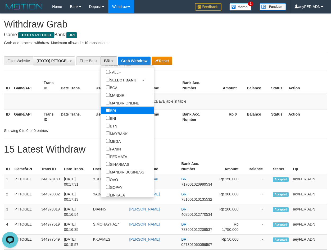
click at [101, 111] on label "BRI" at bounding box center [111, 111] width 20 height 8
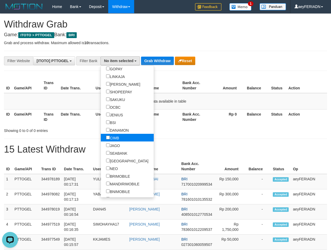
scroll to position [169, 0]
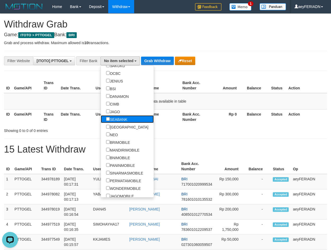
click at [101, 119] on label "SEABANK" at bounding box center [117, 119] width 32 height 8
select select "*******"
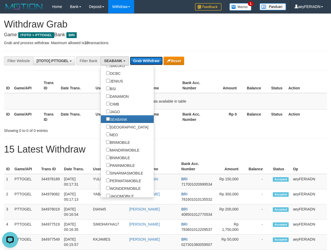
click at [146, 60] on button "Grab Withdraw" at bounding box center [146, 61] width 33 height 8
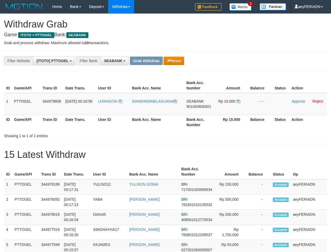
scroll to position [143, 0]
drag, startPoint x: 110, startPoint y: 97, endPoint x: 222, endPoint y: 98, distance: 112.4
click at [222, 98] on tr "1 PTTOGEL 344979858 01/10/2025 00:16:56 LHIANGTAI DIANDINDINELASUANA SEABANK 90…" at bounding box center [165, 104] width 323 height 22
click at [205, 106] on span "901063606301" at bounding box center [199, 106] width 25 height 4
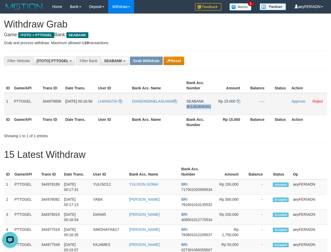
click at [205, 106] on span "901063606301" at bounding box center [199, 106] width 25 height 4
copy span "901063606301"
click at [239, 100] on icon at bounding box center [239, 101] width 4 height 4
click at [294, 102] on link "Approve" at bounding box center [299, 101] width 14 height 4
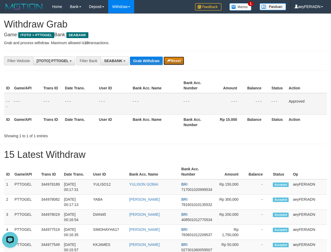
click at [172, 65] on button "Reset" at bounding box center [173, 61] width 20 height 8
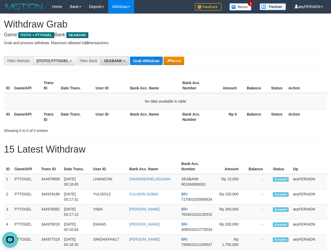
click at [114, 61] on span "SEABANK" at bounding box center [113, 61] width 18 height 4
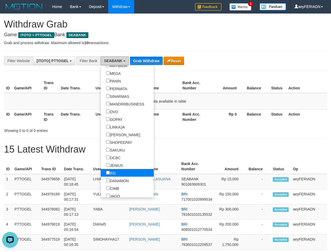
scroll to position [102, 0]
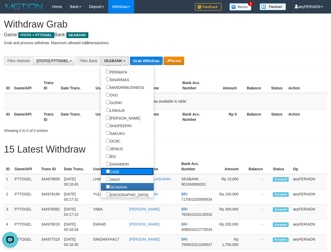
click at [101, 174] on label "CIMB" at bounding box center [113, 172] width 24 height 8
select select "****"
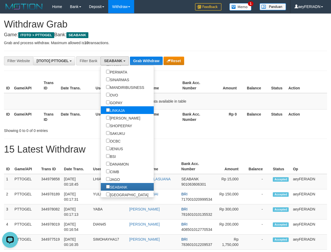
scroll to position [138, 0]
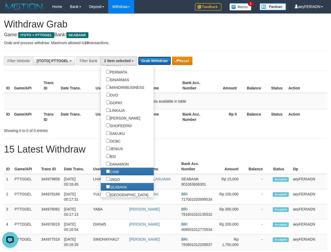
click at [154, 63] on button "Grab Withdraw" at bounding box center [154, 61] width 33 height 8
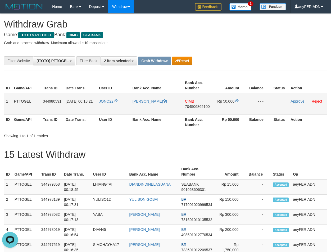
drag, startPoint x: 111, startPoint y: 96, endPoint x: 234, endPoint y: 94, distance: 123.0
click at [234, 94] on tr "1 PTTOGEL 344980591 [DATE] 00:18:21 JONO22 JUNAEDI BIN ENDANG CIMB 704506865100…" at bounding box center [165, 104] width 323 height 22
click at [201, 107] on span "704506865100" at bounding box center [197, 106] width 25 height 4
copy span "704506865100"
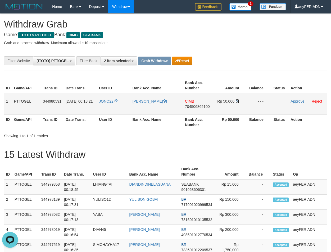
click at [236, 101] on icon at bounding box center [237, 101] width 4 height 4
click at [297, 101] on link "Approve" at bounding box center [297, 101] width 14 height 4
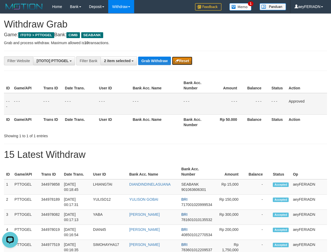
click at [182, 61] on button "Reset" at bounding box center [182, 61] width 20 height 8
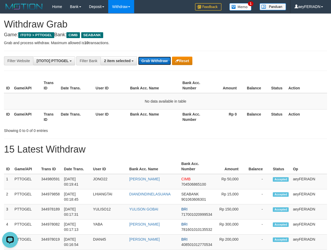
click at [147, 62] on button "Grab Withdraw" at bounding box center [154, 61] width 33 height 8
click at [156, 57] on button "Grab Withdraw" at bounding box center [154, 61] width 33 height 8
click at [153, 57] on button "Grab Withdraw" at bounding box center [154, 61] width 33 height 8
click at [151, 58] on button "Grab Withdraw" at bounding box center [154, 61] width 33 height 8
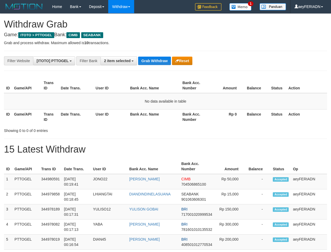
scroll to position [132, 0]
click at [157, 60] on button "Grab Withdraw" at bounding box center [154, 61] width 33 height 8
click at [155, 60] on button "Grab Withdraw" at bounding box center [154, 61] width 33 height 8
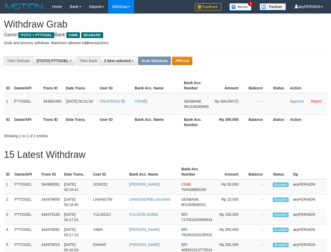
scroll to position [132, 0]
drag, startPoint x: 110, startPoint y: 98, endPoint x: 232, endPoint y: 106, distance: 122.5
click at [232, 106] on tr "1 PTTOGEL 344981950 [DATE] 00:21:04 TAKATEK01 [GEOGRAPHIC_DATA] SEABANK 9013183…" at bounding box center [165, 104] width 323 height 22
click at [204, 107] on span "901318345940" at bounding box center [196, 106] width 25 height 4
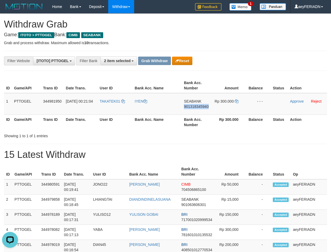
drag, startPoint x: 204, startPoint y: 107, endPoint x: 265, endPoint y: 116, distance: 62.2
click at [204, 107] on span "901318345940" at bounding box center [196, 106] width 25 height 4
copy span "901318345940"
click at [193, 107] on span "901318345940" at bounding box center [196, 106] width 25 height 4
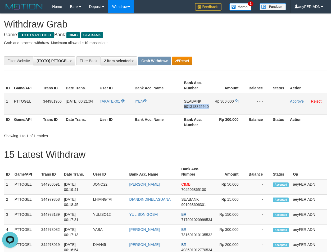
copy span "901318345940"
click at [235, 101] on icon at bounding box center [237, 101] width 4 height 4
click at [295, 100] on link "Approve" at bounding box center [297, 101] width 14 height 4
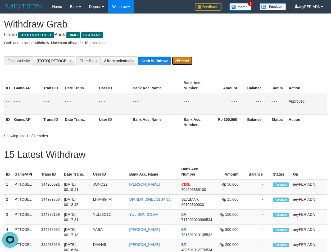
click at [181, 59] on button "Reset" at bounding box center [182, 61] width 20 height 8
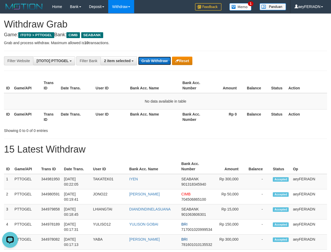
click at [144, 62] on button "Grab Withdraw" at bounding box center [154, 61] width 33 height 8
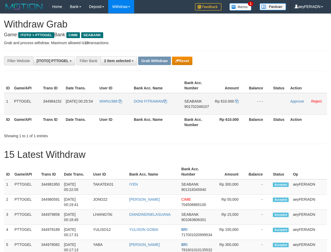
scroll to position [132, 0]
drag, startPoint x: 211, startPoint y: 90, endPoint x: 224, endPoint y: 98, distance: 15.8
click at [224, 98] on tr "1 PTTOGEL 344984232 01/10/2025 00:25:54 WWN1988 DONI FITRAWAN SEABANK 901702346…" at bounding box center [165, 104] width 323 height 22
click at [193, 107] on span "901702346107" at bounding box center [196, 106] width 25 height 4
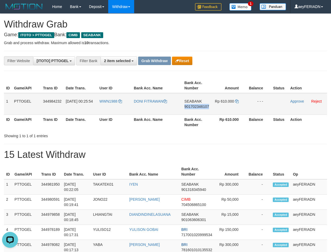
click at [193, 107] on span "901702346107" at bounding box center [196, 106] width 25 height 4
copy span "901702346107"
click at [235, 100] on icon at bounding box center [237, 101] width 4 height 4
click at [237, 101] on icon at bounding box center [237, 101] width 4 height 4
click at [302, 102] on link "Approve" at bounding box center [297, 101] width 14 height 4
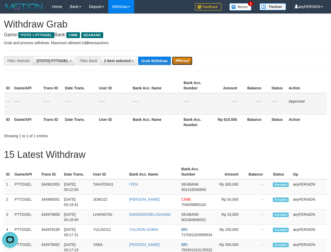
click at [183, 62] on button "Reset" at bounding box center [182, 61] width 20 height 8
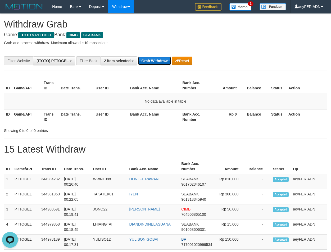
drag, startPoint x: 155, startPoint y: 61, endPoint x: 164, endPoint y: 63, distance: 8.9
click at [156, 61] on button "Grab Withdraw" at bounding box center [154, 61] width 33 height 8
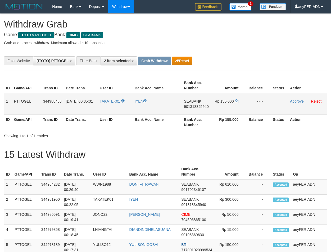
scroll to position [132, 0]
drag, startPoint x: 115, startPoint y: 99, endPoint x: 242, endPoint y: 99, distance: 127.3
click at [242, 99] on tr "1 PTTOGEL 344988488 [DATE] 00:35:31 TAKATEK01 [GEOGRAPHIC_DATA] SEABANK 9013183…" at bounding box center [165, 104] width 323 height 22
click at [187, 107] on span "901318345940" at bounding box center [196, 106] width 25 height 4
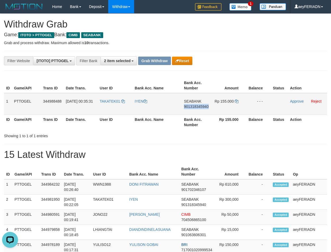
click at [187, 107] on span "901318345940" at bounding box center [196, 106] width 25 height 4
copy span "901318345940"
click at [237, 101] on icon at bounding box center [237, 101] width 4 height 4
click at [298, 102] on link "Approve" at bounding box center [297, 101] width 14 height 4
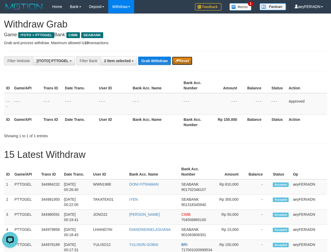
click at [185, 61] on button "Reset" at bounding box center [182, 61] width 20 height 8
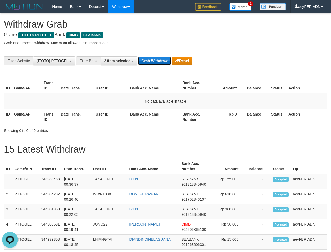
click at [154, 58] on button "Grab Withdraw" at bounding box center [154, 61] width 33 height 8
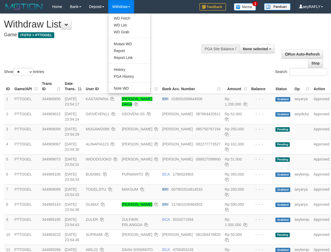
select select
select select "**"
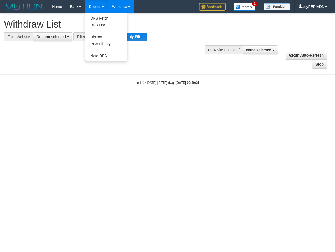
select select
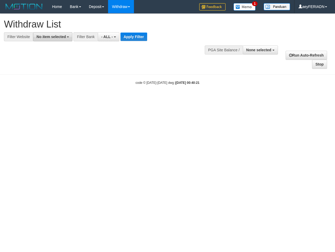
click at [66, 37] on button "No item selected" at bounding box center [52, 36] width 39 height 9
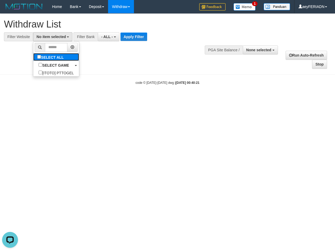
click at [33, 53] on label "SELECT ALL" at bounding box center [51, 57] width 36 height 8
select select "***"
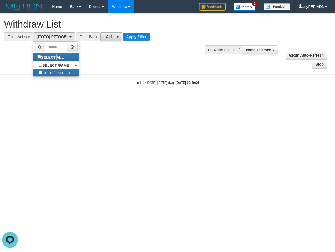
scroll to position [4, 0]
click at [110, 34] on button "- ALL -" at bounding box center [111, 36] width 21 height 9
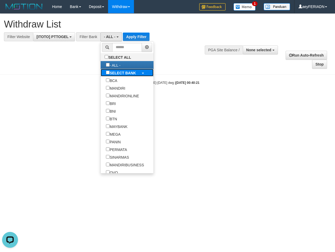
click at [110, 74] on b "SELECT BANK" at bounding box center [123, 73] width 26 height 4
select select "***"
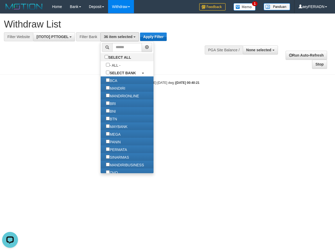
scroll to position [204, 0]
click at [149, 36] on button "Apply Filter" at bounding box center [153, 37] width 27 height 8
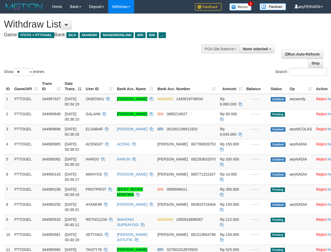
select select
select select "**"
click at [68, 25] on span at bounding box center [67, 25] width 4 height 4
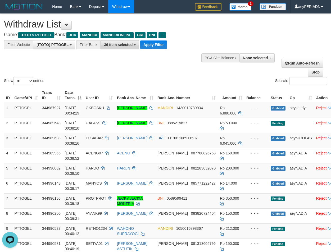
click at [130, 45] on span "36 item selected" at bounding box center [118, 45] width 29 height 4
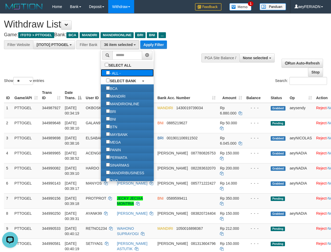
click at [101, 73] on label "- ALL -" at bounding box center [113, 73] width 25 height 8
select select "***"
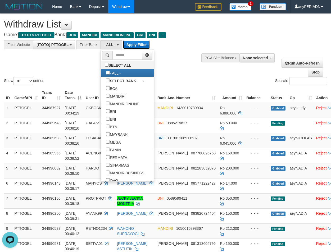
click at [140, 46] on button "Apply Filter" at bounding box center [136, 44] width 27 height 8
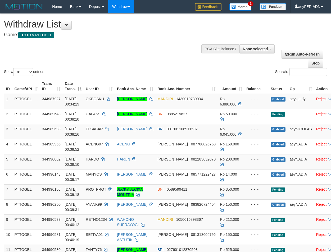
select select
select select "**"
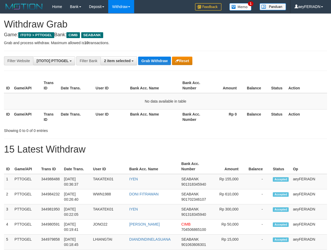
scroll to position [132, 0]
click at [155, 60] on button "Grab Withdraw" at bounding box center [154, 61] width 33 height 8
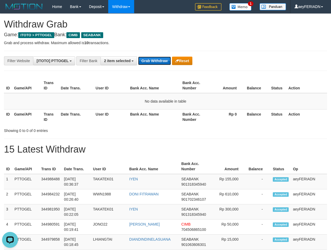
scroll to position [0, 0]
click at [155, 60] on button "Grab Withdraw" at bounding box center [154, 61] width 33 height 8
click at [156, 60] on button "Grab Withdraw" at bounding box center [154, 61] width 33 height 8
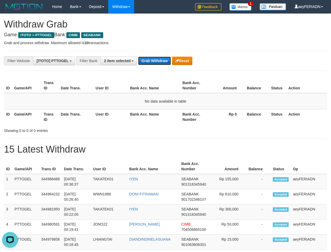
click at [154, 58] on button "Grab Withdraw" at bounding box center [154, 61] width 33 height 8
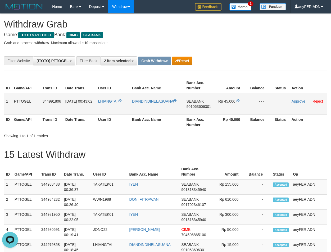
drag, startPoint x: 117, startPoint y: 97, endPoint x: 217, endPoint y: 105, distance: 100.9
click at [217, 105] on tr "1 PTTOGEL 344991806 01/10/2025 00:43:02 LHIANGTAI DIANDINDINELASUANA SEABANK 90…" at bounding box center [165, 104] width 323 height 22
click at [194, 105] on span "901063606301" at bounding box center [199, 106] width 25 height 4
copy span "901063606301"
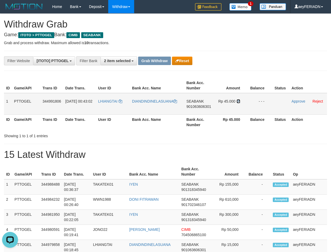
click at [239, 101] on icon at bounding box center [239, 101] width 4 height 4
click at [297, 101] on link "Approve" at bounding box center [299, 101] width 14 height 4
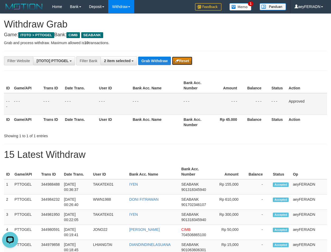
click at [185, 61] on button "Reset" at bounding box center [182, 61] width 20 height 8
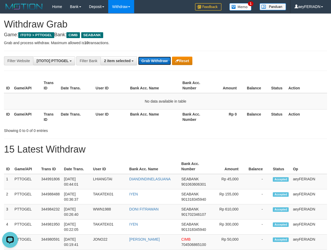
click at [147, 62] on button "Grab Withdraw" at bounding box center [154, 61] width 33 height 8
click at [130, 61] on span "2 item selected" at bounding box center [117, 61] width 26 height 4
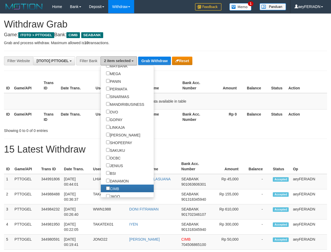
scroll to position [0, 0]
click at [156, 60] on button "Grab Withdraw" at bounding box center [154, 61] width 33 height 8
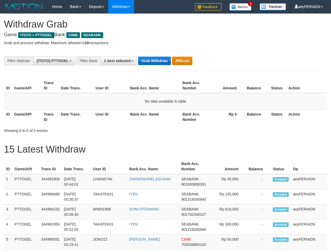
scroll to position [132, 0]
click at [157, 59] on button "Grab Withdraw" at bounding box center [154, 61] width 33 height 8
click at [157, 60] on button "Grab Withdraw" at bounding box center [154, 61] width 33 height 8
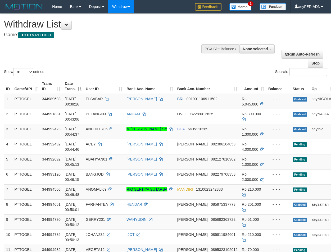
select select
select select "**"
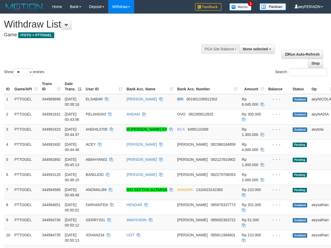
click at [173, 60] on div "Show ** ** ** *** entries Search:" at bounding box center [165, 45] width 331 height 63
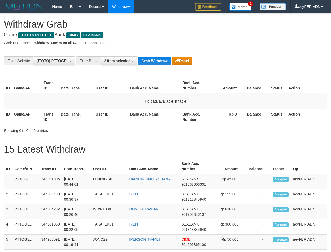
scroll to position [132, 0]
click at [154, 65] on button "Grab Withdraw" at bounding box center [154, 61] width 33 height 8
click at [158, 63] on button "Grab Withdraw" at bounding box center [154, 61] width 33 height 8
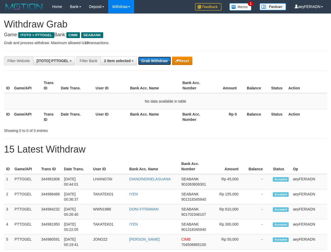
click at [158, 63] on button "Grab Withdraw" at bounding box center [154, 61] width 33 height 8
click at [157, 63] on button "Grab Withdraw" at bounding box center [154, 61] width 33 height 8
click at [156, 63] on button "Grab Withdraw" at bounding box center [154, 61] width 33 height 8
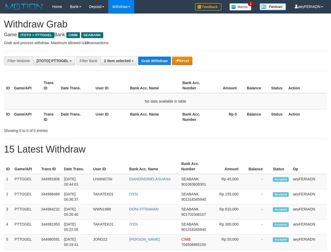
scroll to position [132, 0]
click at [156, 63] on button "Grab Withdraw" at bounding box center [154, 61] width 33 height 8
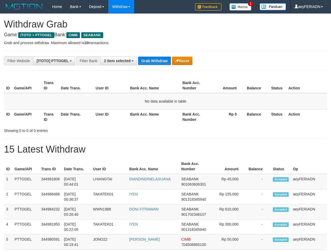
scroll to position [132, 0]
click at [156, 63] on button "Grab Withdraw" at bounding box center [154, 61] width 33 height 8
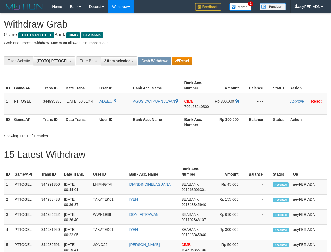
scroll to position [132, 0]
drag, startPoint x: 108, startPoint y: 96, endPoint x: 219, endPoint y: 101, distance: 111.2
click at [219, 101] on tr "1 PTTOGEL 344995386 [DATE] 00:51:44 ADEEQ AGUS DWI KURNIAWAN CIMB 706453240300 …" at bounding box center [165, 104] width 323 height 22
click at [200, 106] on span "706453240300" at bounding box center [196, 106] width 25 height 4
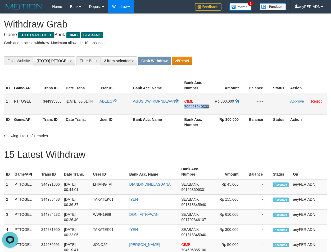
click at [200, 106] on span "706453240300" at bounding box center [196, 106] width 25 height 4
copy span "706453240300"
click at [238, 99] on link at bounding box center [237, 101] width 4 height 4
click at [237, 101] on icon at bounding box center [237, 101] width 4 height 4
click at [300, 101] on link "Approve" at bounding box center [297, 101] width 14 height 4
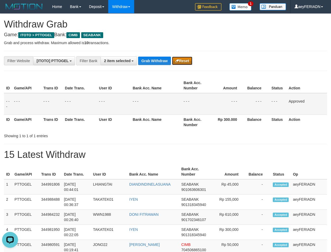
click at [179, 61] on button "Reset" at bounding box center [182, 61] width 20 height 8
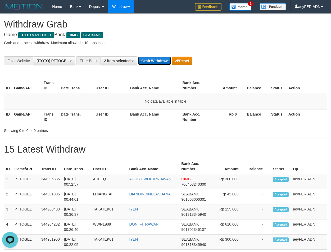
click at [154, 59] on button "Grab Withdraw" at bounding box center [154, 61] width 33 height 8
click at [153, 59] on button "Grab Withdraw" at bounding box center [154, 61] width 33 height 8
click at [143, 58] on button "Grab Withdraw" at bounding box center [154, 61] width 33 height 8
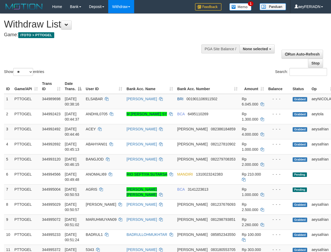
select select
select select "**"
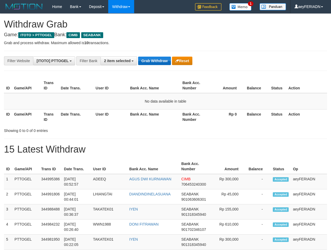
scroll to position [132, 0]
click at [159, 63] on button "Grab Withdraw" at bounding box center [154, 61] width 33 height 8
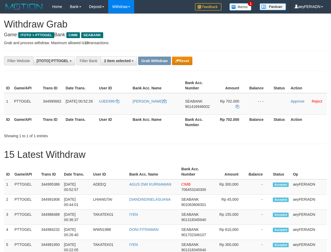
scroll to position [132, 0]
drag, startPoint x: 115, startPoint y: 95, endPoint x: 225, endPoint y: 107, distance: 110.7
click at [225, 107] on tr "1 PTTOGEL 344995662 [DATE] 00:52:26 UJEE999 UJANG SUPRIYATNA SEABANK 9014169460…" at bounding box center [165, 104] width 323 height 22
click at [200, 106] on span "901416946002" at bounding box center [197, 106] width 25 height 4
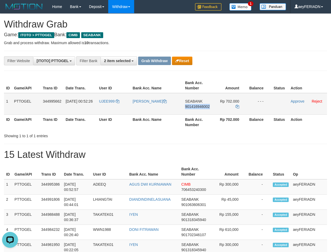
click at [200, 106] on span "901416946002" at bounding box center [197, 106] width 25 height 4
copy span "901416946002"
click at [196, 106] on span "901416946002" at bounding box center [197, 106] width 25 height 4
copy span "901416946002"
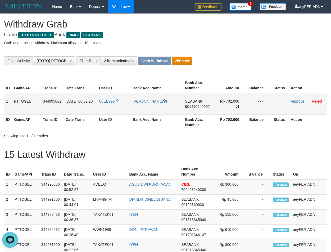
click at [238, 105] on icon at bounding box center [237, 107] width 4 height 4
click at [297, 103] on link "Approve" at bounding box center [298, 101] width 14 height 4
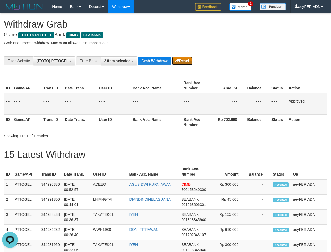
click at [179, 64] on button "Reset" at bounding box center [182, 61] width 20 height 8
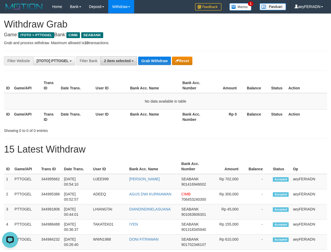
click at [126, 57] on button "2 item selected" at bounding box center [119, 60] width 37 height 9
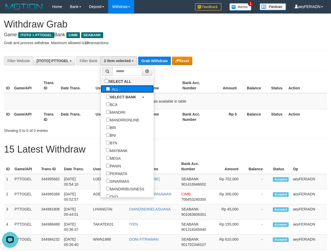
click at [101, 91] on label "- ALL -" at bounding box center [113, 89] width 25 height 8
select select "***"
click at [151, 58] on button "Grab Withdraw" at bounding box center [139, 61] width 33 height 8
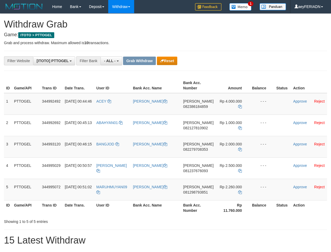
scroll to position [4, 0]
click at [165, 60] on button "Reset" at bounding box center [167, 61] width 20 height 8
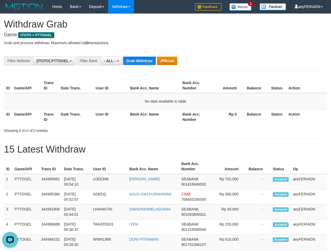
click at [143, 63] on button "Grab Withdraw" at bounding box center [139, 61] width 33 height 8
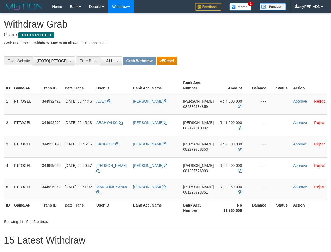
scroll to position [4, 0]
click at [163, 60] on icon "button" at bounding box center [162, 61] width 4 height 4
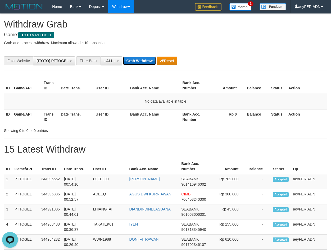
click at [139, 62] on button "Grab Withdraw" at bounding box center [139, 61] width 33 height 8
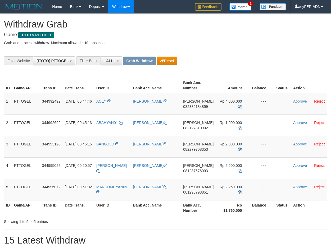
scroll to position [4, 0]
click at [171, 61] on button "Reset" at bounding box center [167, 61] width 20 height 8
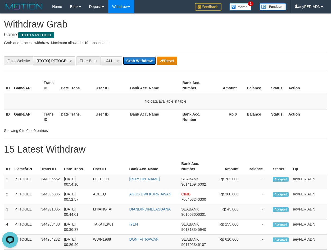
click at [134, 60] on button "Grab Withdraw" at bounding box center [139, 61] width 33 height 8
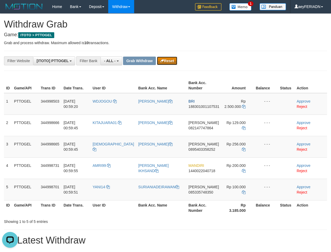
click at [168, 60] on button "Reset" at bounding box center [167, 61] width 20 height 8
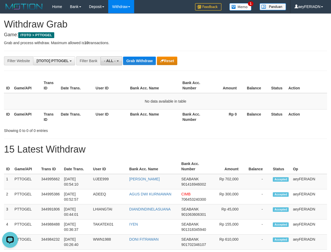
click at [113, 61] on span "- ALL -" at bounding box center [110, 61] width 12 height 4
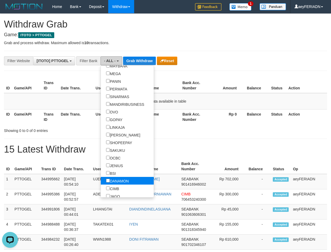
scroll to position [119, 0]
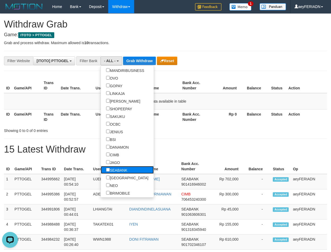
click at [101, 171] on label "SEABANK" at bounding box center [117, 170] width 32 height 8
select select "*******"
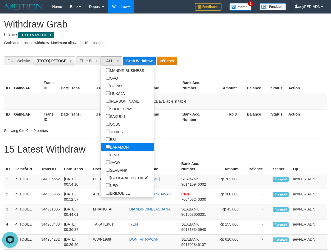
scroll to position [143, 0]
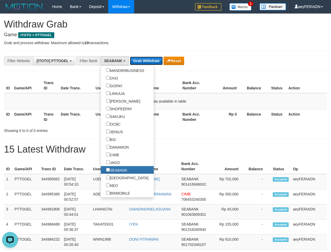
click at [149, 62] on button "Grab Withdraw" at bounding box center [146, 61] width 33 height 8
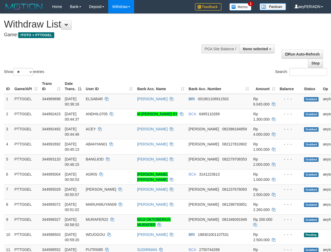
select select
select select "**"
click at [178, 58] on div "Show ** ** ** *** entries Search:" at bounding box center [165, 45] width 331 height 63
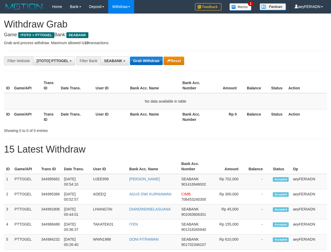
scroll to position [143, 0]
click at [147, 58] on button "Grab Withdraw" at bounding box center [146, 61] width 33 height 8
click at [137, 62] on button "Grab Withdraw" at bounding box center [146, 61] width 33 height 8
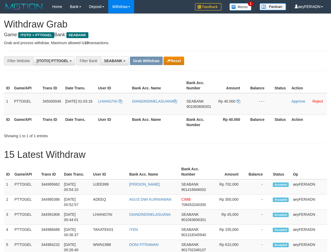
scroll to position [143, 0]
drag, startPoint x: 114, startPoint y: 97, endPoint x: 223, endPoint y: 102, distance: 109.1
click at [223, 102] on tr "1 PTTOGEL 345000049 01/10/2025 01:03:16 LHIANGTAI DIANDINDINELASUANA SEABANK 90…" at bounding box center [165, 104] width 323 height 22
click at [199, 107] on span "901063606301" at bounding box center [199, 106] width 25 height 4
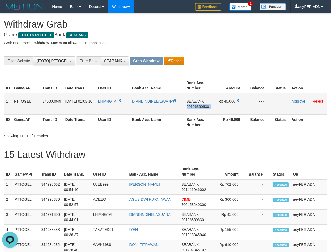
click at [199, 107] on span "901063606301" at bounding box center [199, 106] width 25 height 4
copy span "901063606301"
click at [238, 100] on icon at bounding box center [239, 101] width 4 height 4
click at [297, 102] on link "Approve" at bounding box center [299, 101] width 14 height 4
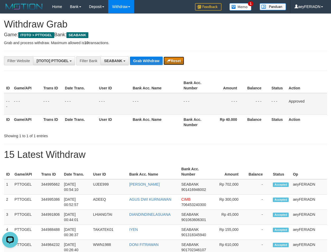
click at [175, 61] on button "Reset" at bounding box center [173, 61] width 20 height 8
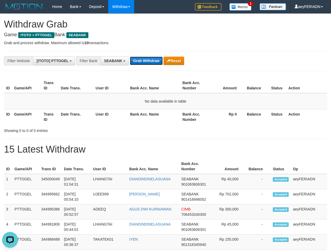
click at [141, 62] on button "Grab Withdraw" at bounding box center [146, 61] width 33 height 8
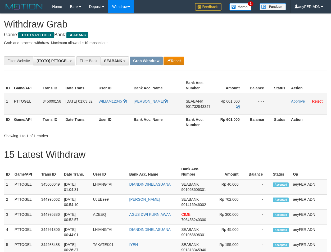
scroll to position [143, 0]
drag, startPoint x: 123, startPoint y: 99, endPoint x: 221, endPoint y: 98, distance: 97.9
click at [221, 98] on tr "1 PTTOGEL 345000158 [DATE] 01:03:32 WILIAM12345 NURUL [PERSON_NAME] SEABANK 901…" at bounding box center [165, 104] width 323 height 22
click at [201, 107] on span "901732543347" at bounding box center [198, 106] width 25 height 4
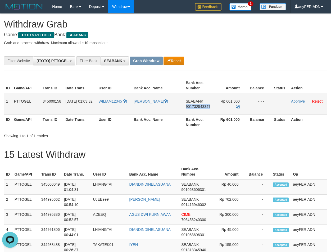
click at [201, 107] on span "901732543347" at bounding box center [198, 106] width 25 height 4
copy span "901732543347"
click at [237, 105] on icon at bounding box center [238, 107] width 4 height 4
click at [294, 101] on link "Approve" at bounding box center [298, 101] width 14 height 4
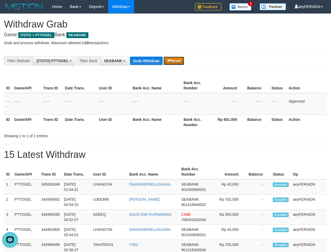
click at [176, 59] on button "Reset" at bounding box center [173, 61] width 20 height 8
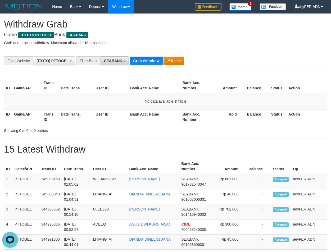
click at [124, 58] on button "SEABANK" at bounding box center [115, 60] width 28 height 9
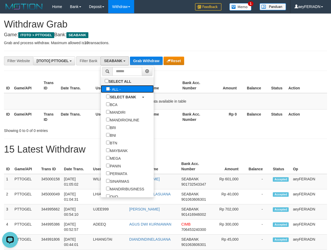
click at [101, 88] on label "- ALL -" at bounding box center [113, 89] width 25 height 8
select select "***"
click at [142, 63] on button "Grab Withdraw" at bounding box center [139, 61] width 33 height 8
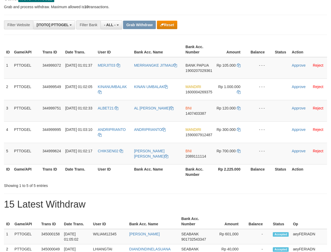
scroll to position [4, 0]
drag, startPoint x: 111, startPoint y: 62, endPoint x: 225, endPoint y: 76, distance: 114.7
click at [225, 76] on tr "1 PTTOGEL 344999372 [DATE] 01:01:37 MERJIT03 MERRIANGKE JITMAU BANK PAPUA 19002…" at bounding box center [165, 68] width 323 height 22
click at [192, 72] on span "1900207029361" at bounding box center [198, 71] width 27 height 4
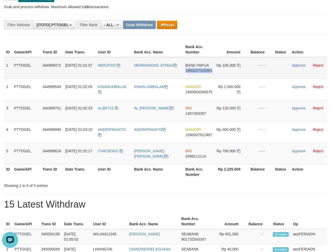
click at [192, 72] on span "1900207029361" at bounding box center [198, 71] width 27 height 4
copy span "1900207029361"
click at [239, 65] on icon at bounding box center [239, 65] width 4 height 4
click at [168, 28] on button "Reset" at bounding box center [167, 25] width 20 height 8
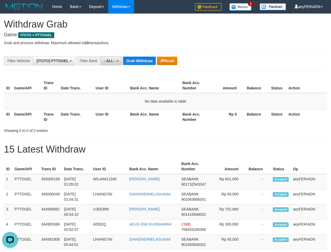
click at [119, 61] on button "- ALL -" at bounding box center [111, 60] width 21 height 9
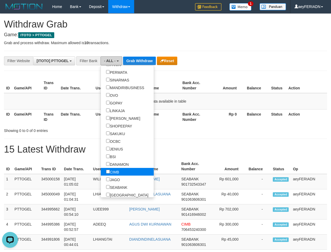
scroll to position [119, 0]
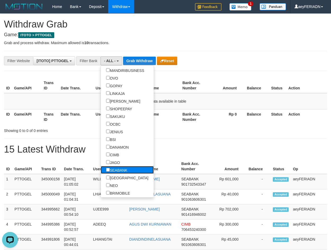
click at [101, 169] on label "SEABANK" at bounding box center [117, 170] width 32 height 8
select select "*******"
click at [144, 60] on button "Grab Withdraw" at bounding box center [146, 61] width 33 height 8
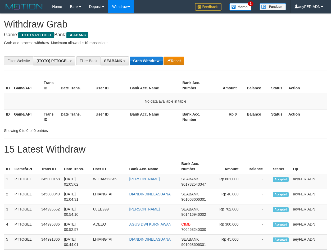
scroll to position [143, 0]
click at [147, 65] on button "Grab Withdraw" at bounding box center [146, 61] width 33 height 8
click at [140, 61] on button "Grab Withdraw" at bounding box center [146, 61] width 33 height 8
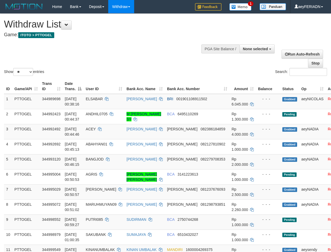
select select
select select "**"
click at [172, 58] on div "Show ** ** ** *** entries Search:" at bounding box center [165, 45] width 331 height 63
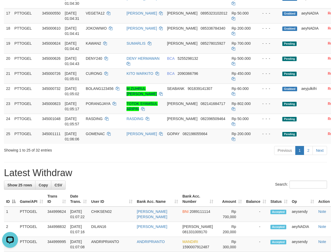
scroll to position [360, 0]
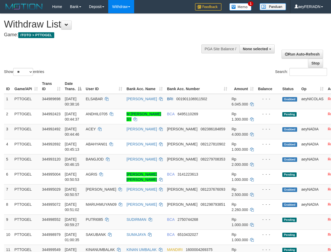
select select
select select "**"
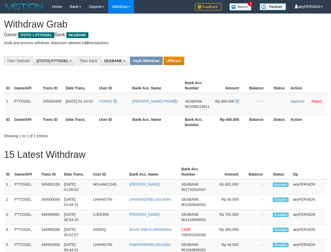
scroll to position [143, 0]
drag, startPoint x: 108, startPoint y: 98, endPoint x: 221, endPoint y: 104, distance: 112.4
click at [221, 104] on tr "1 PTTOGEL 345004308 01/10/2025 01:14:53 YOPI01 YOEL PIGAI SEABANK 901056215911 …" at bounding box center [165, 104] width 323 height 22
click at [194, 106] on span "901056215911" at bounding box center [197, 106] width 25 height 4
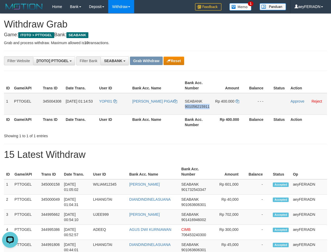
click at [194, 106] on span "901056215911" at bounding box center [197, 106] width 25 height 4
copy span "901056215911"
click at [191, 100] on span "SEABANK" at bounding box center [193, 101] width 17 height 4
click at [192, 101] on span "SEABANK" at bounding box center [193, 101] width 17 height 4
copy tr
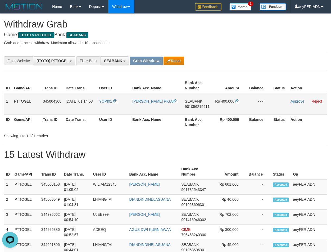
click at [192, 101] on span "SEABANK" at bounding box center [193, 101] width 17 height 4
copy span "SEABANK"
click at [191, 106] on span "901056215911" at bounding box center [197, 106] width 25 height 4
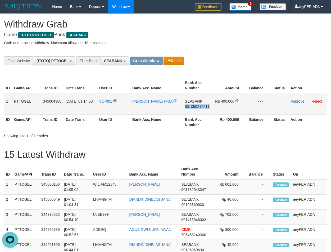
copy span "901056215911"
click at [235, 100] on icon at bounding box center [237, 101] width 4 height 4
click at [235, 102] on icon at bounding box center [237, 101] width 4 height 4
click at [294, 102] on link "Approve" at bounding box center [297, 101] width 14 height 4
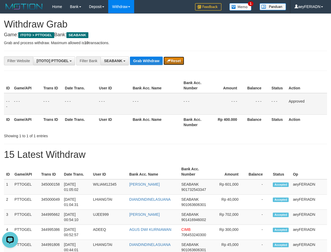
click at [172, 62] on button "Reset" at bounding box center [173, 61] width 20 height 8
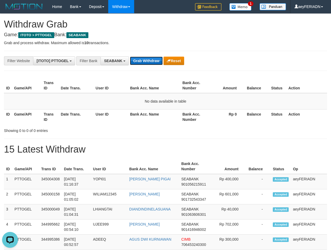
click at [149, 63] on button "Grab Withdraw" at bounding box center [146, 61] width 33 height 8
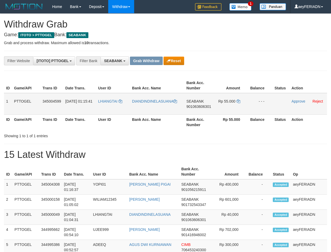
scroll to position [143, 0]
drag, startPoint x: 114, startPoint y: 94, endPoint x: 230, endPoint y: 103, distance: 116.7
click at [230, 103] on tr "1 PTTOGEL 345004599 [DATE] 01:15:41 [GEOGRAPHIC_DATA] DIANDINDINELASUANA SEABAN…" at bounding box center [165, 104] width 323 height 22
click at [197, 106] on span "901063606301" at bounding box center [199, 106] width 25 height 4
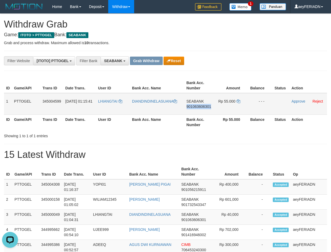
click at [197, 106] on span "901063606301" at bounding box center [199, 106] width 25 height 4
copy span "901063606301"
click at [193, 108] on span "901063606301" at bounding box center [199, 106] width 25 height 4
copy span "901063606301"
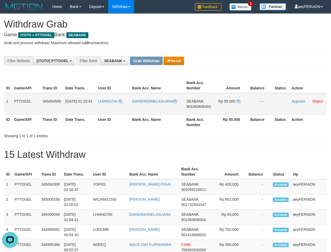
click at [207, 107] on span "901063606301" at bounding box center [199, 106] width 25 height 4
copy span "901063606301"
click at [238, 101] on icon at bounding box center [239, 101] width 4 height 4
click at [299, 103] on link "Approve" at bounding box center [299, 101] width 14 height 4
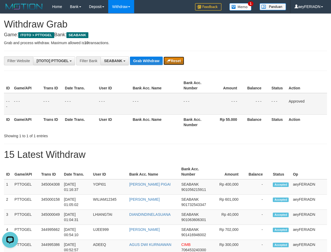
click at [181, 59] on button "Reset" at bounding box center [173, 61] width 20 height 8
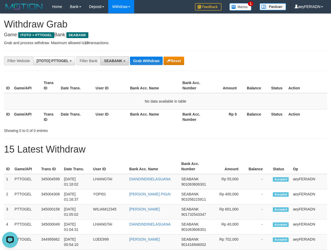
click at [124, 65] on button "SEABANK" at bounding box center [115, 60] width 28 height 9
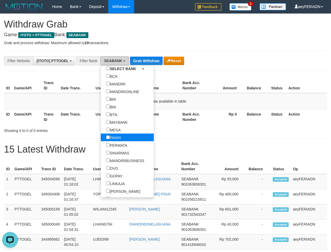
scroll to position [34, 0]
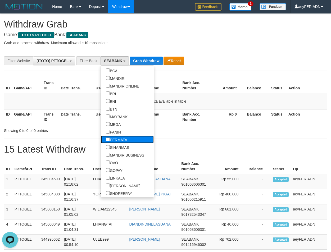
click at [101, 141] on label "PERMATA" at bounding box center [117, 140] width 32 height 8
select select "*******"
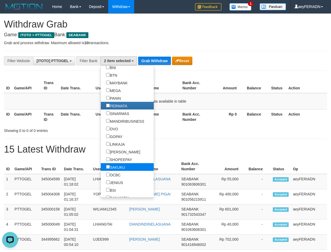
scroll to position [119, 0]
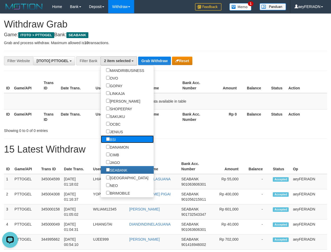
click at [101, 140] on label "BSI" at bounding box center [111, 139] width 20 height 8
click at [156, 63] on button "Grab Withdraw" at bounding box center [154, 61] width 33 height 8
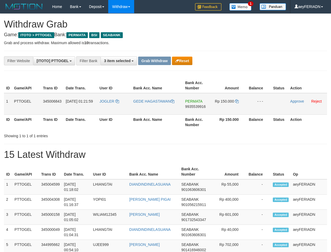
scroll to position [60, 0]
drag, startPoint x: 108, startPoint y: 97, endPoint x: 230, endPoint y: 98, distance: 122.0
click at [230, 98] on tr "1 PTTOGEL 345006843 [DATE] 01:21:59 JOGLER GEDE HAGASTAWAN PERMATA 9935539916 R…" at bounding box center [165, 104] width 323 height 22
click at [196, 102] on span "PERMATA" at bounding box center [193, 101] width 17 height 4
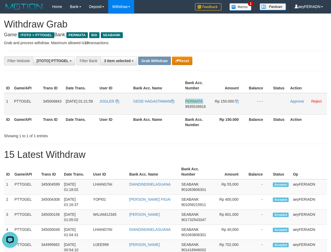
click at [196, 102] on span "PERMATA" at bounding box center [193, 101] width 17 height 4
copy span "PERMATA"
click at [203, 107] on span "9935539916" at bounding box center [195, 106] width 21 height 4
copy span "PERMATA"
click at [203, 107] on span "9935539916" at bounding box center [195, 106] width 21 height 4
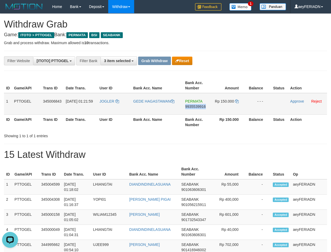
copy span "9935539916"
click at [237, 102] on icon at bounding box center [237, 101] width 4 height 4
click at [292, 101] on link "Approve" at bounding box center [297, 101] width 14 height 4
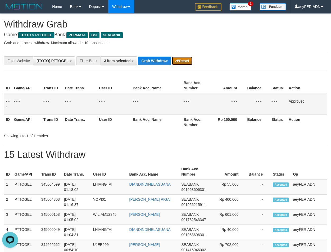
click at [183, 61] on button "Reset" at bounding box center [182, 61] width 20 height 8
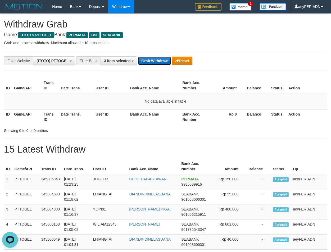
click at [152, 64] on button "Grab Withdraw" at bounding box center [154, 61] width 33 height 8
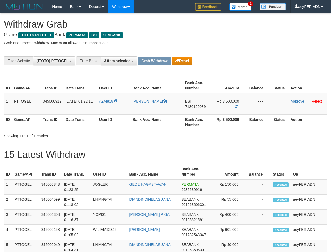
scroll to position [60, 0]
drag, startPoint x: 110, startPoint y: 98, endPoint x: 226, endPoint y: 100, distance: 116.2
click at [226, 100] on tr "1 PTTOGEL 345006912 01/10/2025 01:22:11 AYAI818 GABRIEL GUBIK BSI 7130192089 Rp…" at bounding box center [165, 104] width 323 height 22
click at [246, 62] on div "**********" at bounding box center [138, 60] width 276 height 9
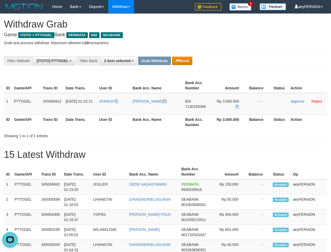
click at [248, 58] on div "**********" at bounding box center [138, 60] width 276 height 9
drag, startPoint x: 151, startPoint y: 103, endPoint x: 229, endPoint y: 105, distance: 77.5
click at [229, 105] on tr "1 PTTOGEL 345006912 01/10/2025 01:22:11 AYAI818 GABRIEL GUBIK BSI 7130192089 Rp…" at bounding box center [165, 104] width 323 height 22
copy tr
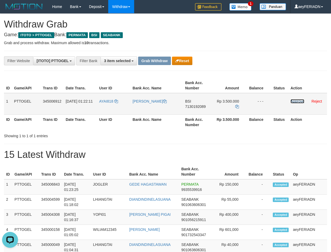
click at [296, 99] on link "Approve" at bounding box center [297, 101] width 14 height 4
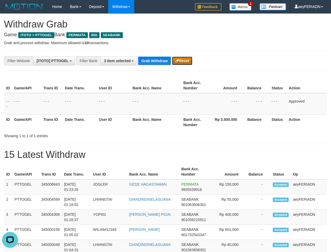
click at [184, 61] on button "Reset" at bounding box center [182, 61] width 20 height 8
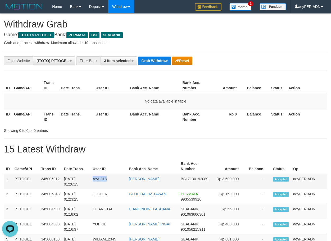
click at [198, 176] on td "BSI 7130192089" at bounding box center [196, 181] width 35 height 15
click at [199, 180] on span "7130192089" at bounding box center [198, 179] width 21 height 4
copy td "7130192089"
click at [180, 60] on button "Reset" at bounding box center [182, 61] width 20 height 8
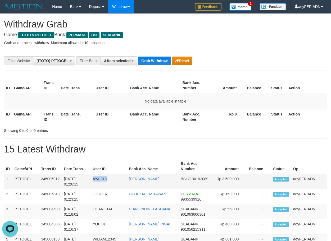
click at [198, 178] on span "7130192089" at bounding box center [198, 179] width 21 height 4
drag, startPoint x: 198, startPoint y: 178, endPoint x: 334, endPoint y: 173, distance: 136.4
click at [199, 178] on span "7130192089" at bounding box center [198, 179] width 21 height 4
copy td "7130192089"
click at [156, 59] on button "Grab Withdraw" at bounding box center [154, 61] width 33 height 8
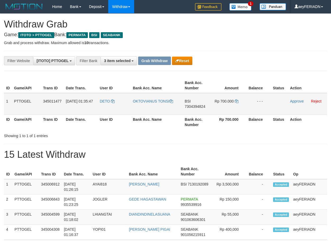
scroll to position [60, 0]
drag, startPoint x: 112, startPoint y: 98, endPoint x: 224, endPoint y: 101, distance: 111.4
click at [224, 101] on tr "1 PTTOGEL 345011477 [DATE] 01:35:47 DETO OKTOVIANUS TONSI BSI 7304394824 Rp 700…" at bounding box center [165, 104] width 323 height 22
click at [204, 105] on span "7304394824" at bounding box center [195, 106] width 21 height 4
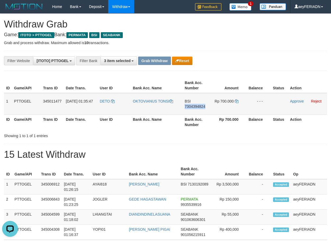
click at [204, 105] on span "7304394824" at bounding box center [195, 106] width 21 height 4
copy span "7304394824"
click at [237, 102] on icon at bounding box center [237, 101] width 4 height 4
click at [298, 102] on link "Approve" at bounding box center [297, 101] width 14 height 4
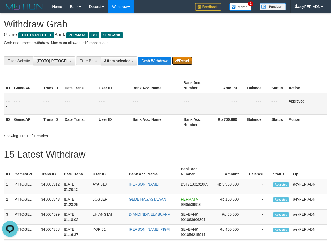
click at [187, 62] on button "Reset" at bounding box center [182, 61] width 20 height 8
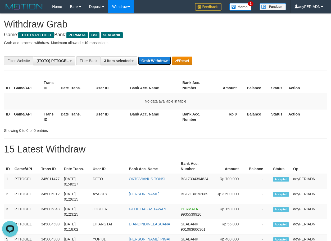
click at [147, 63] on button "Grab Withdraw" at bounding box center [154, 61] width 33 height 8
click at [152, 58] on button "Grab Withdraw" at bounding box center [154, 61] width 33 height 8
click at [155, 63] on button "Grab Withdraw" at bounding box center [154, 61] width 33 height 8
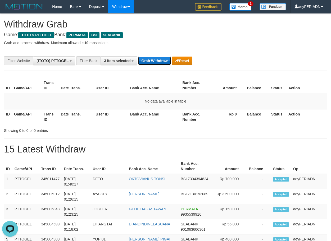
click at [160, 62] on button "Grab Withdraw" at bounding box center [154, 61] width 33 height 8
click at [158, 57] on button "Grab Withdraw" at bounding box center [154, 61] width 33 height 8
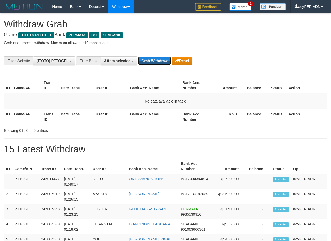
click at [158, 57] on button "Grab Withdraw" at bounding box center [154, 61] width 33 height 8
click at [155, 61] on button "Grab Withdraw" at bounding box center [154, 61] width 33 height 8
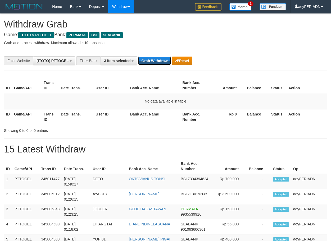
click at [155, 61] on button "Grab Withdraw" at bounding box center [154, 61] width 33 height 8
